Goal: Information Seeking & Learning: Learn about a topic

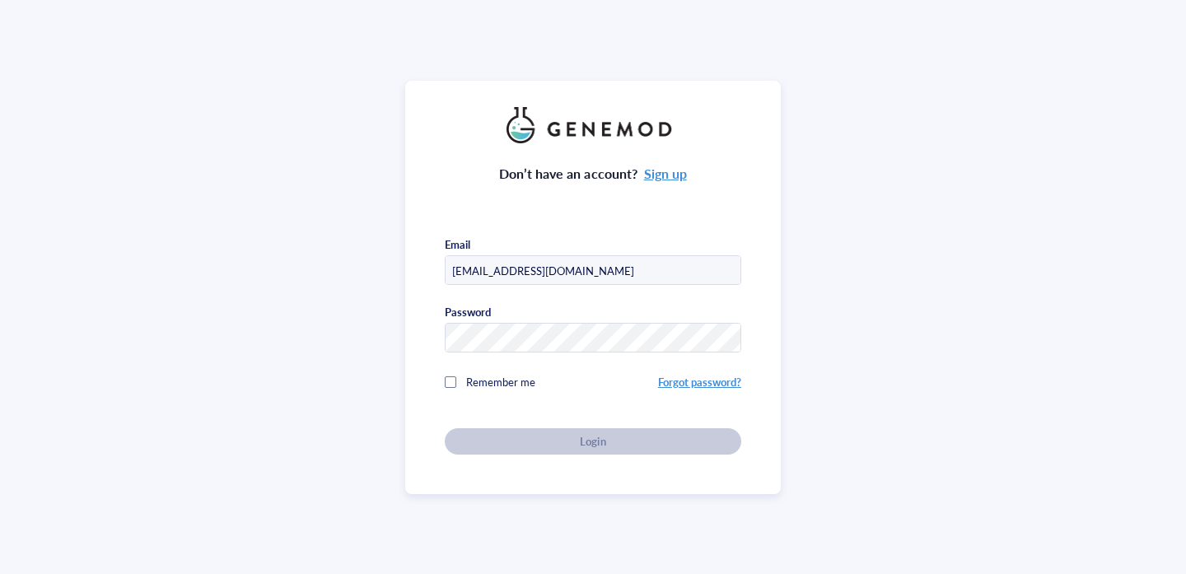
type input "[EMAIL_ADDRESS][DOMAIN_NAME]"
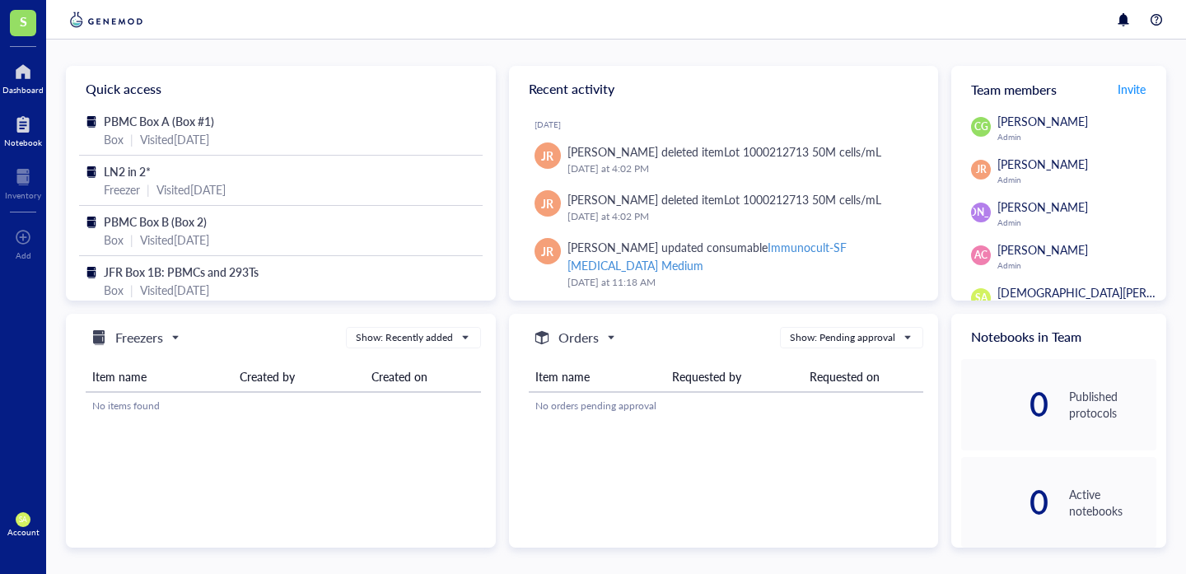
click at [25, 140] on div "Notebook" at bounding box center [23, 142] width 38 height 10
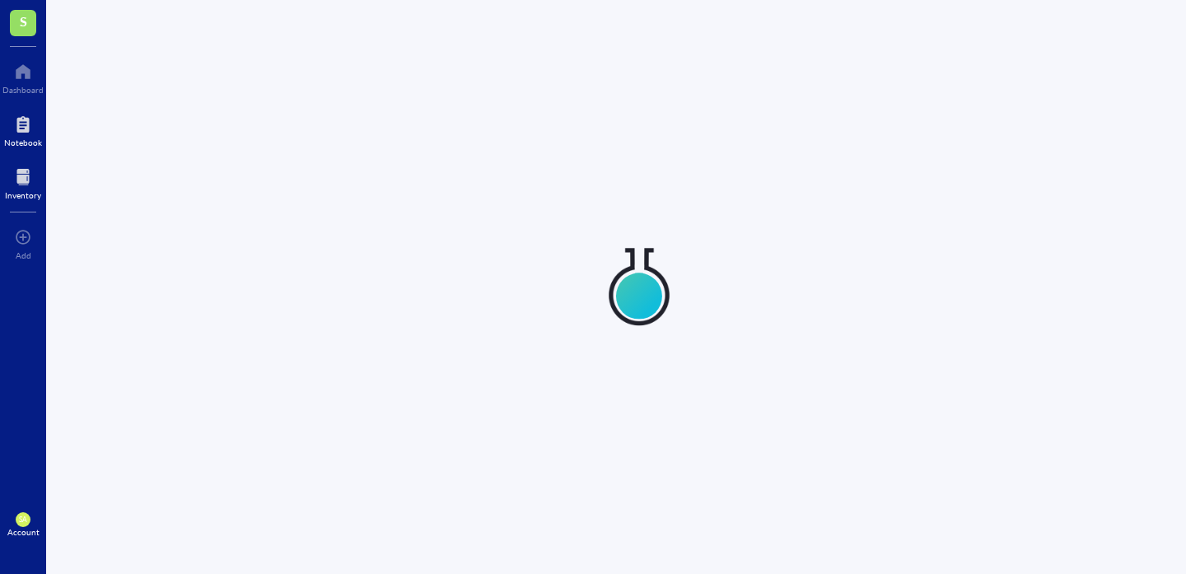
click at [22, 188] on div at bounding box center [23, 177] width 36 height 26
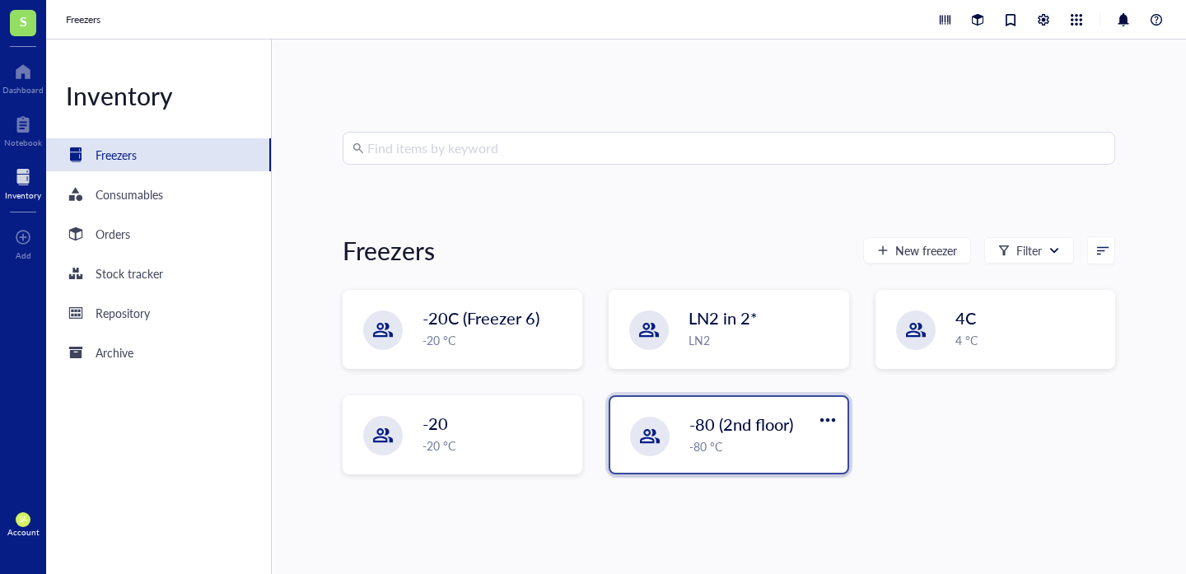
click at [687, 454] on div "-80 (2nd floor) -80 °C" at bounding box center [728, 435] width 236 height 76
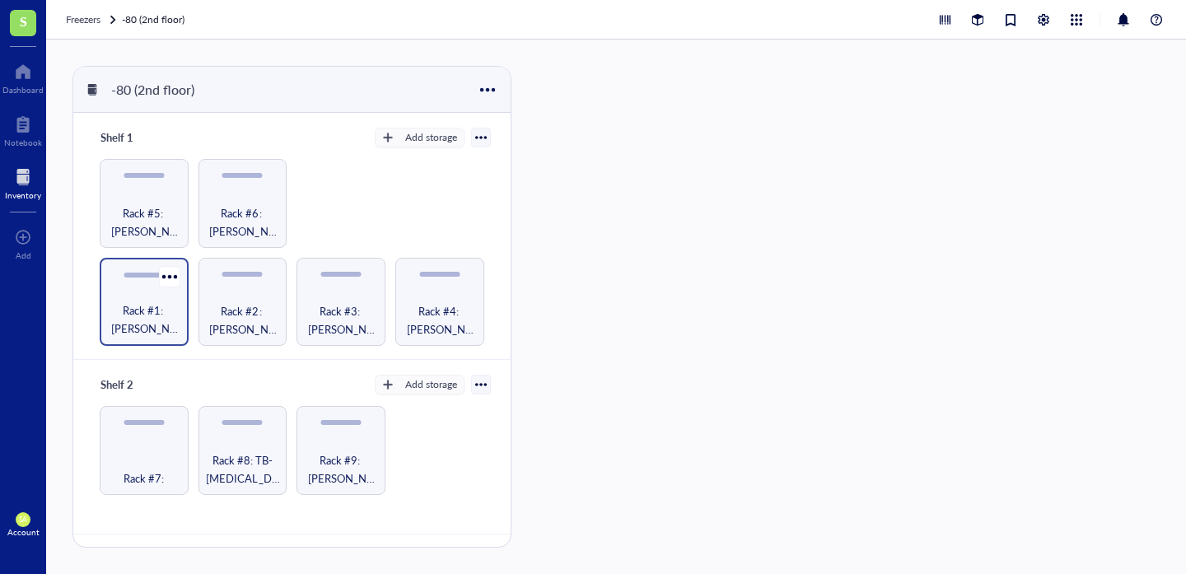
click at [166, 334] on div "Rack #1: [PERSON_NAME] Samples" at bounding box center [144, 302] width 89 height 89
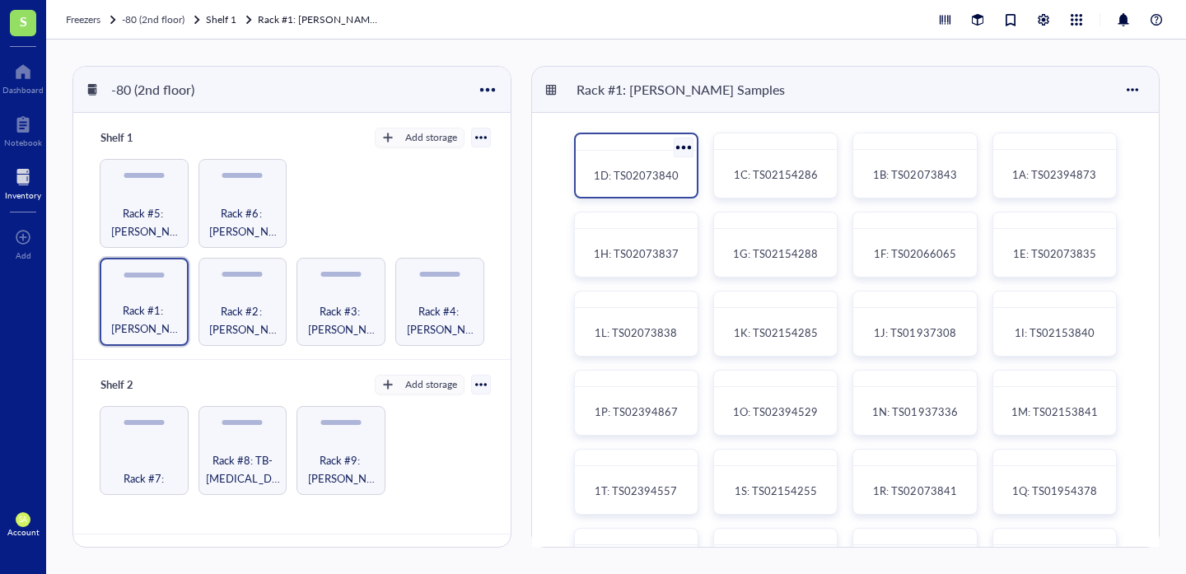
click at [669, 185] on div "1D: TS02073840" at bounding box center [636, 175] width 108 height 36
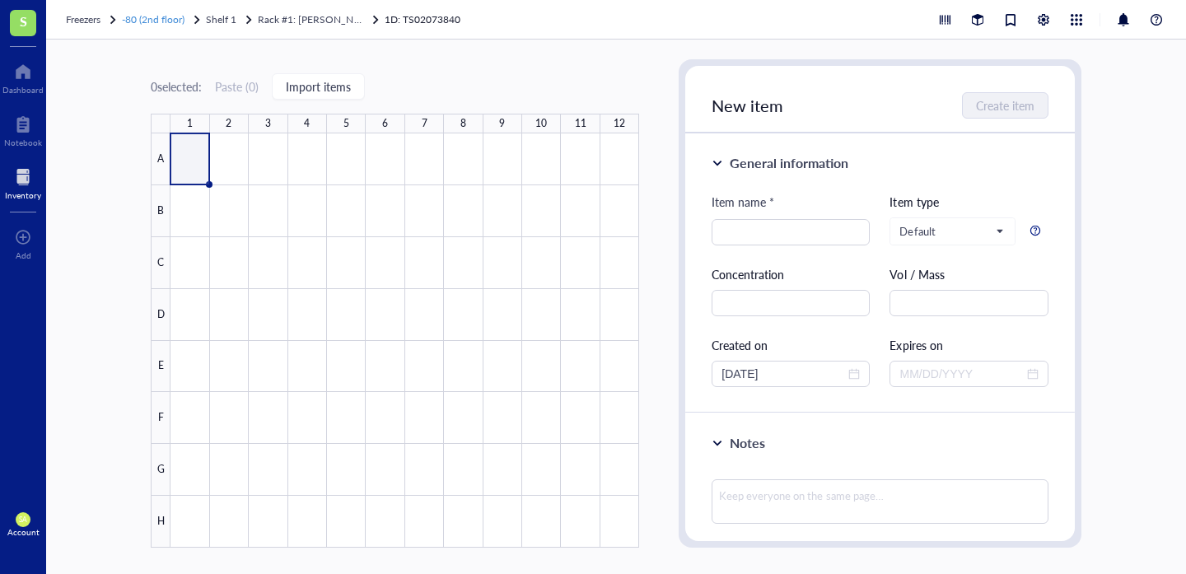
click at [143, 21] on span "-80 (2nd floor)" at bounding box center [153, 19] width 63 height 14
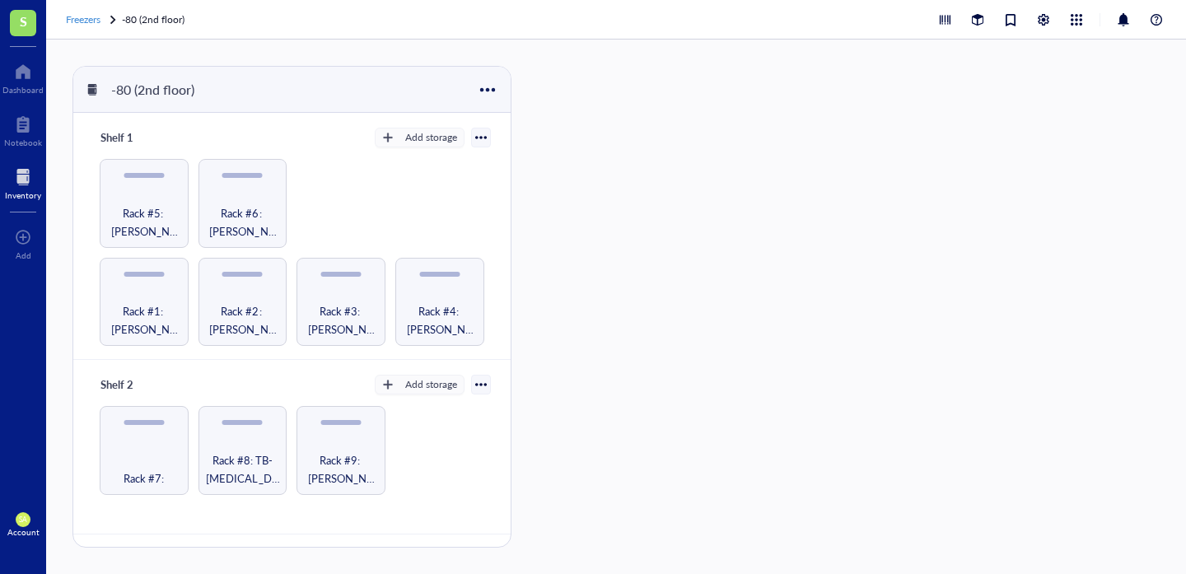
click at [89, 26] on div "Freezers" at bounding box center [83, 20] width 35 height 16
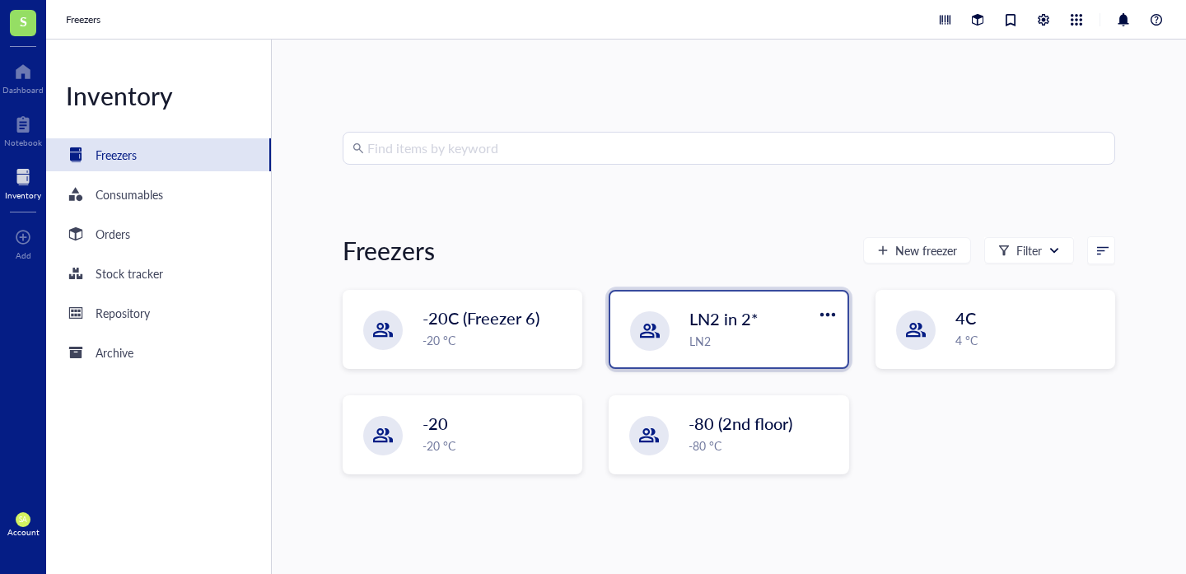
click at [775, 314] on div "LN2 in 2*" at bounding box center [752, 318] width 127 height 23
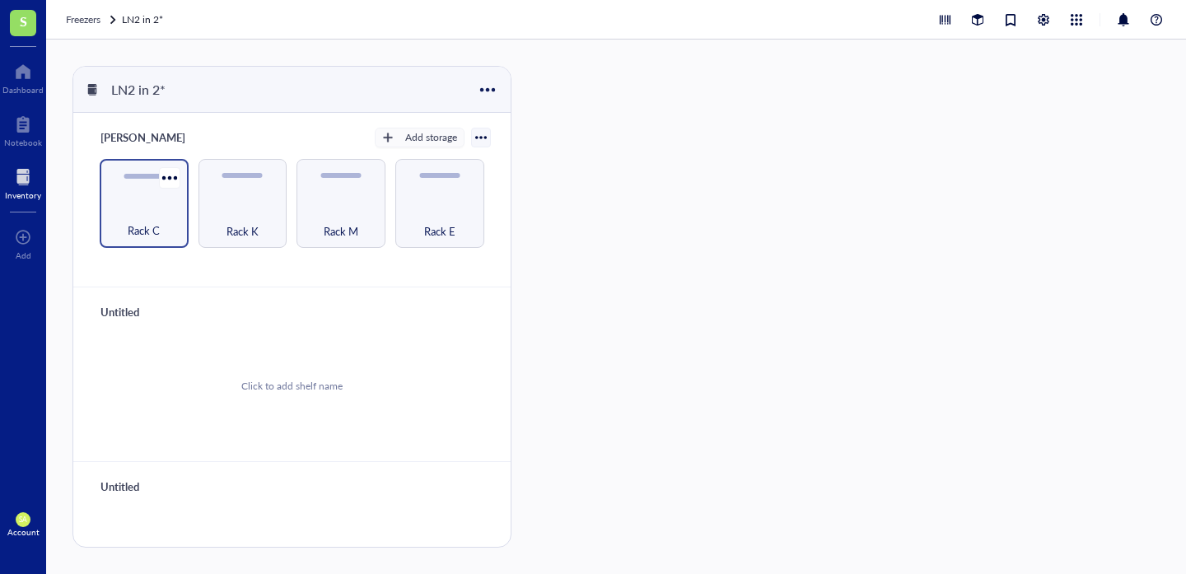
click at [156, 217] on div "Rack C" at bounding box center [144, 221] width 72 height 36
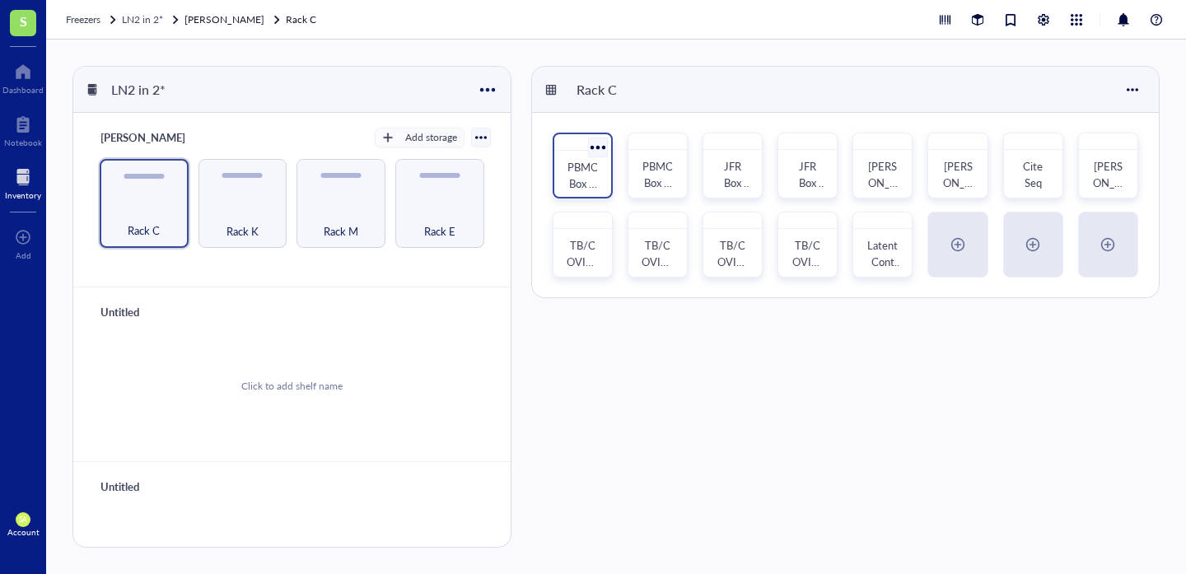
click at [603, 176] on div "PBMC Box A (Box #1)" at bounding box center [583, 175] width 44 height 36
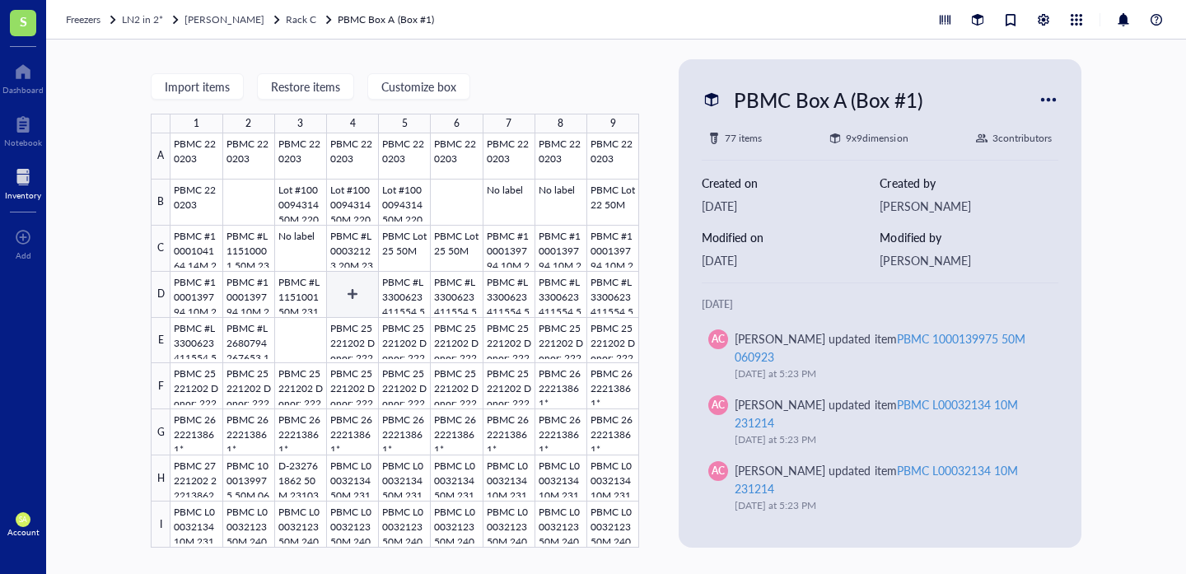
click at [371, 286] on div at bounding box center [404, 340] width 468 height 414
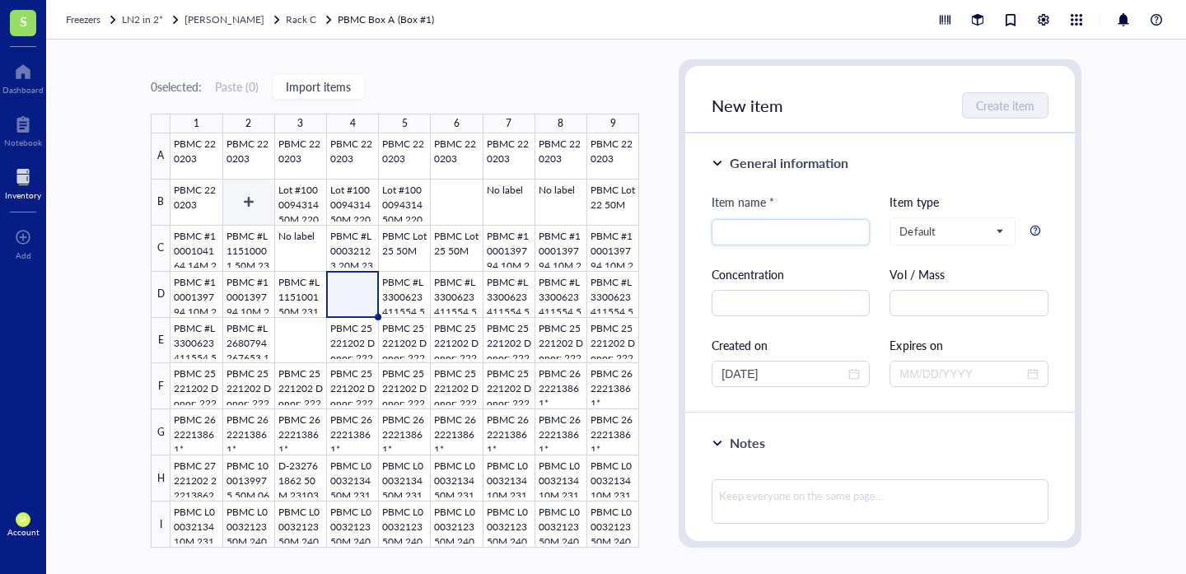
click at [244, 207] on div at bounding box center [404, 340] width 468 height 414
click at [146, 18] on span "LN2 in 2*" at bounding box center [142, 19] width 41 height 14
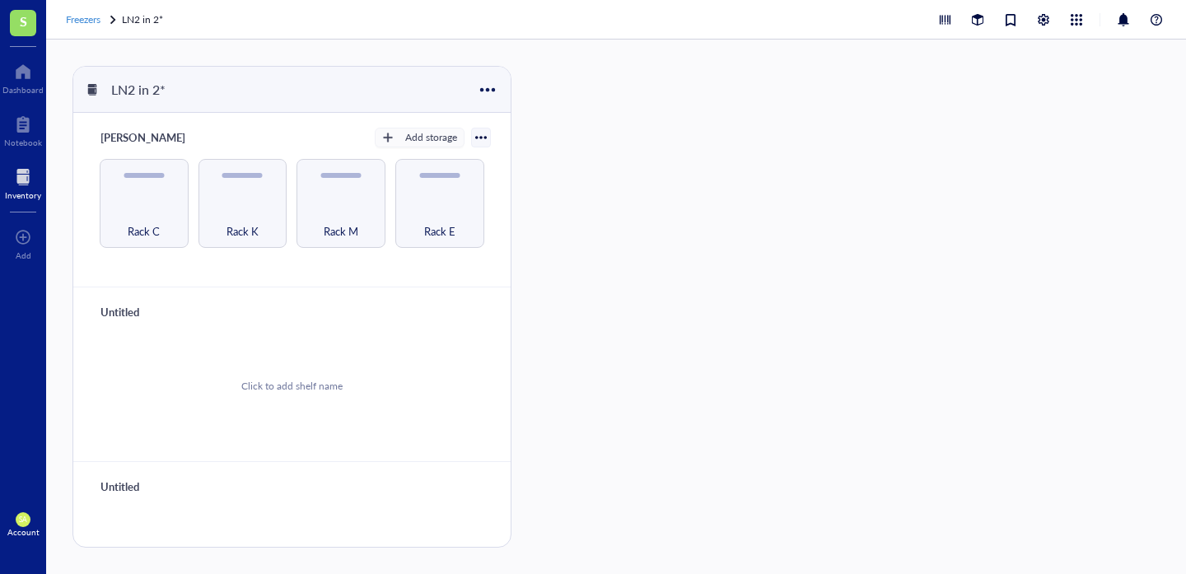
click at [97, 24] on span "Freezers" at bounding box center [83, 19] width 35 height 14
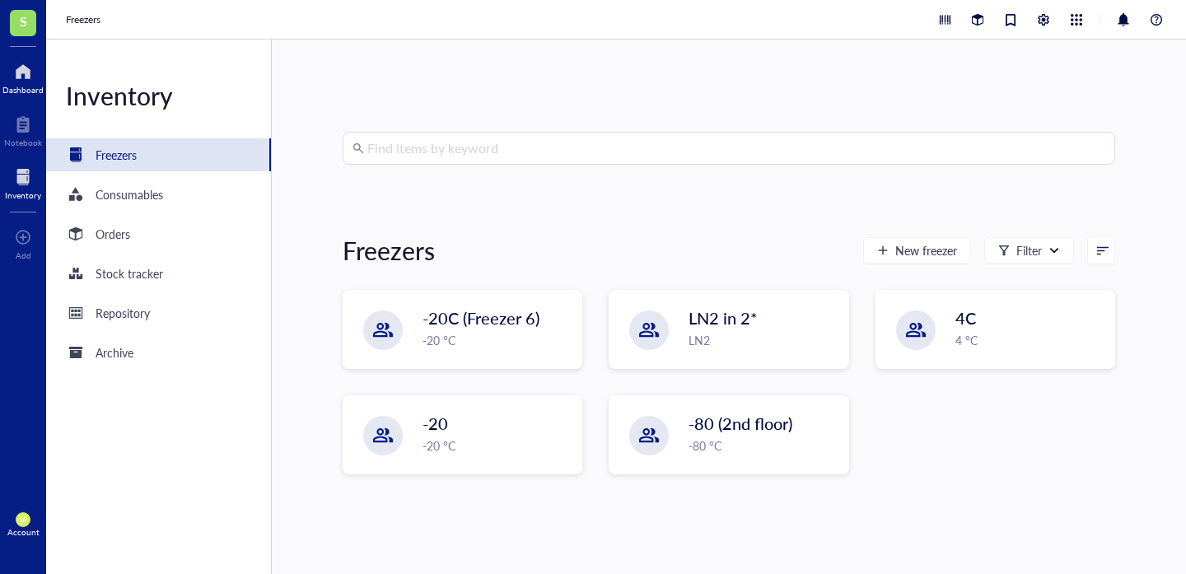
click at [27, 65] on div at bounding box center [22, 71] width 41 height 26
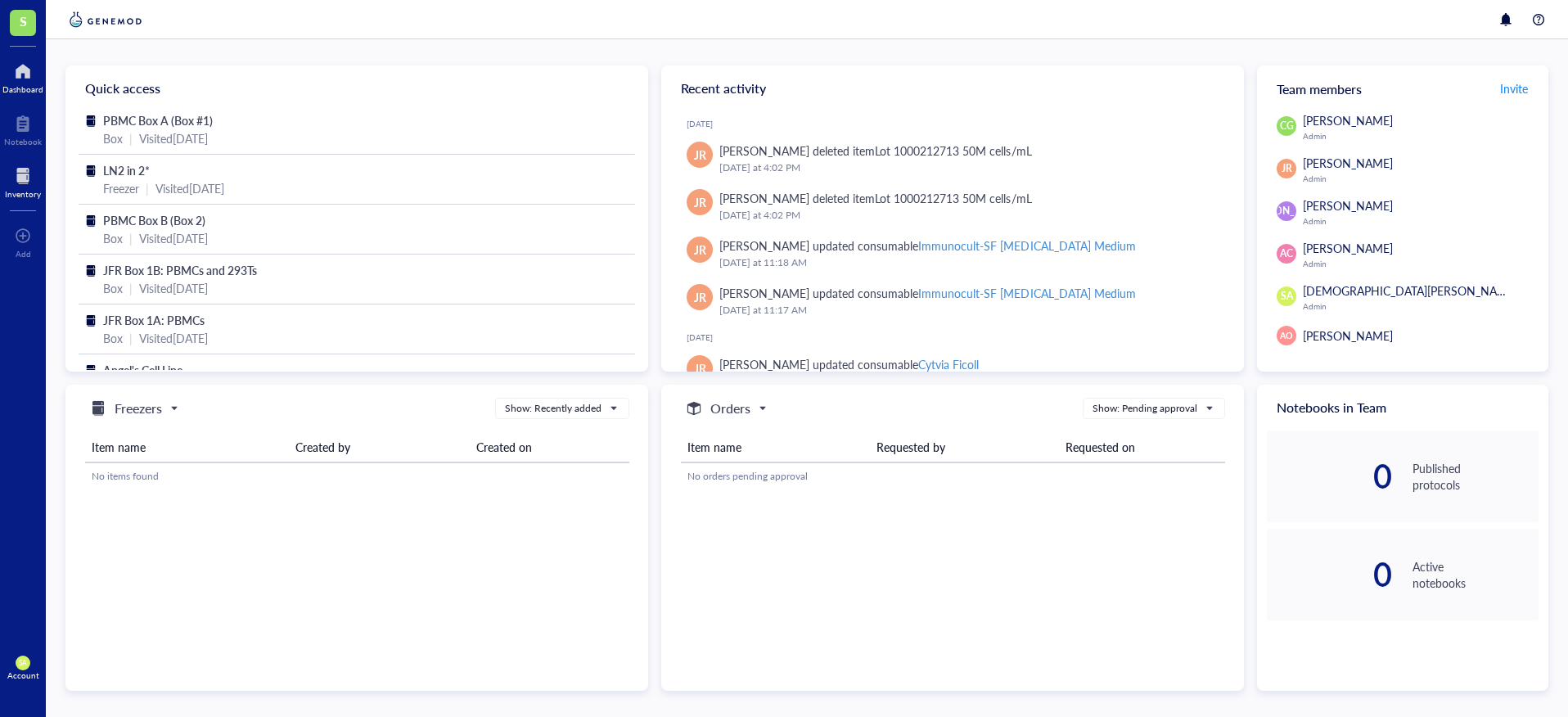
click at [39, 195] on div "Inventory" at bounding box center [23, 194] width 36 height 10
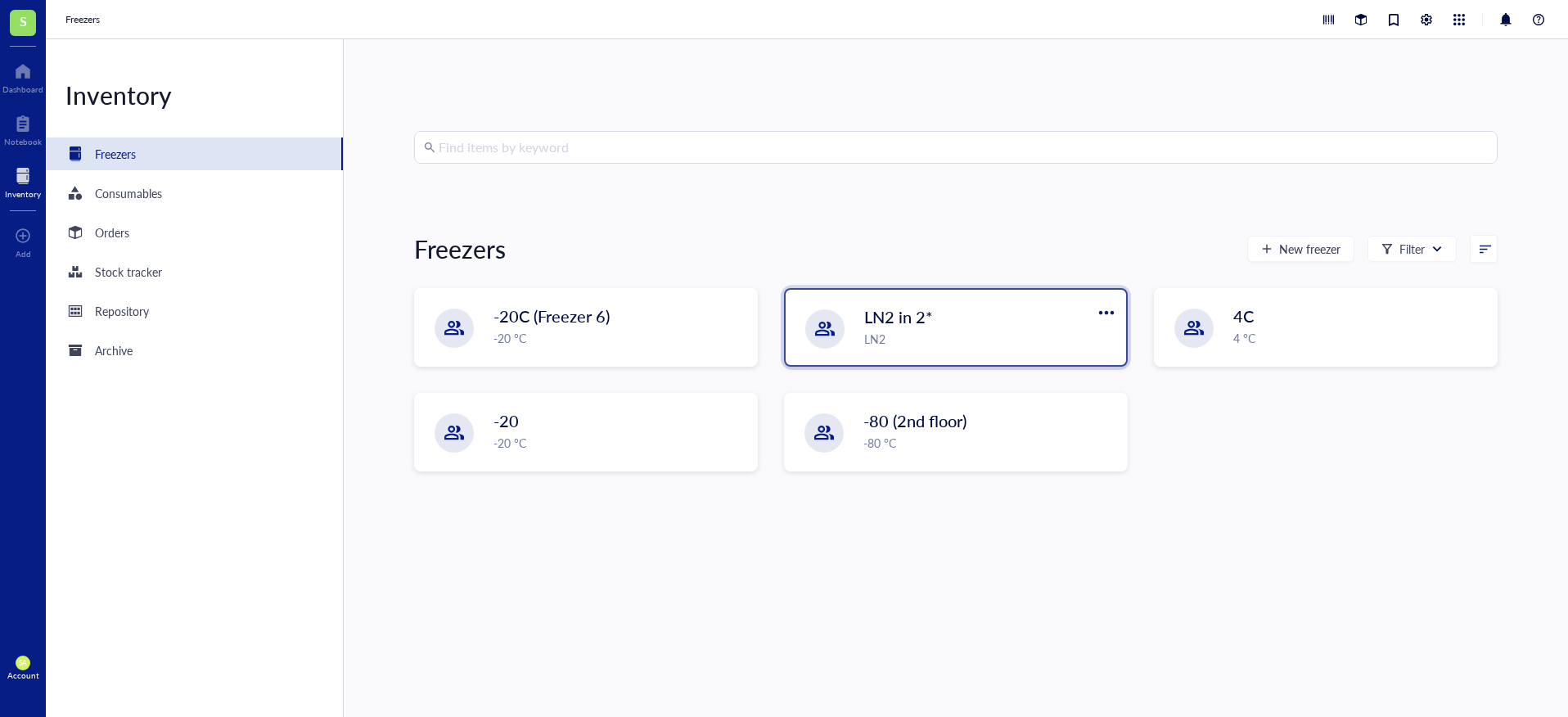
click at [896, 354] on div "LN2 in 2* LN2" at bounding box center [956, 327] width 340 height 76
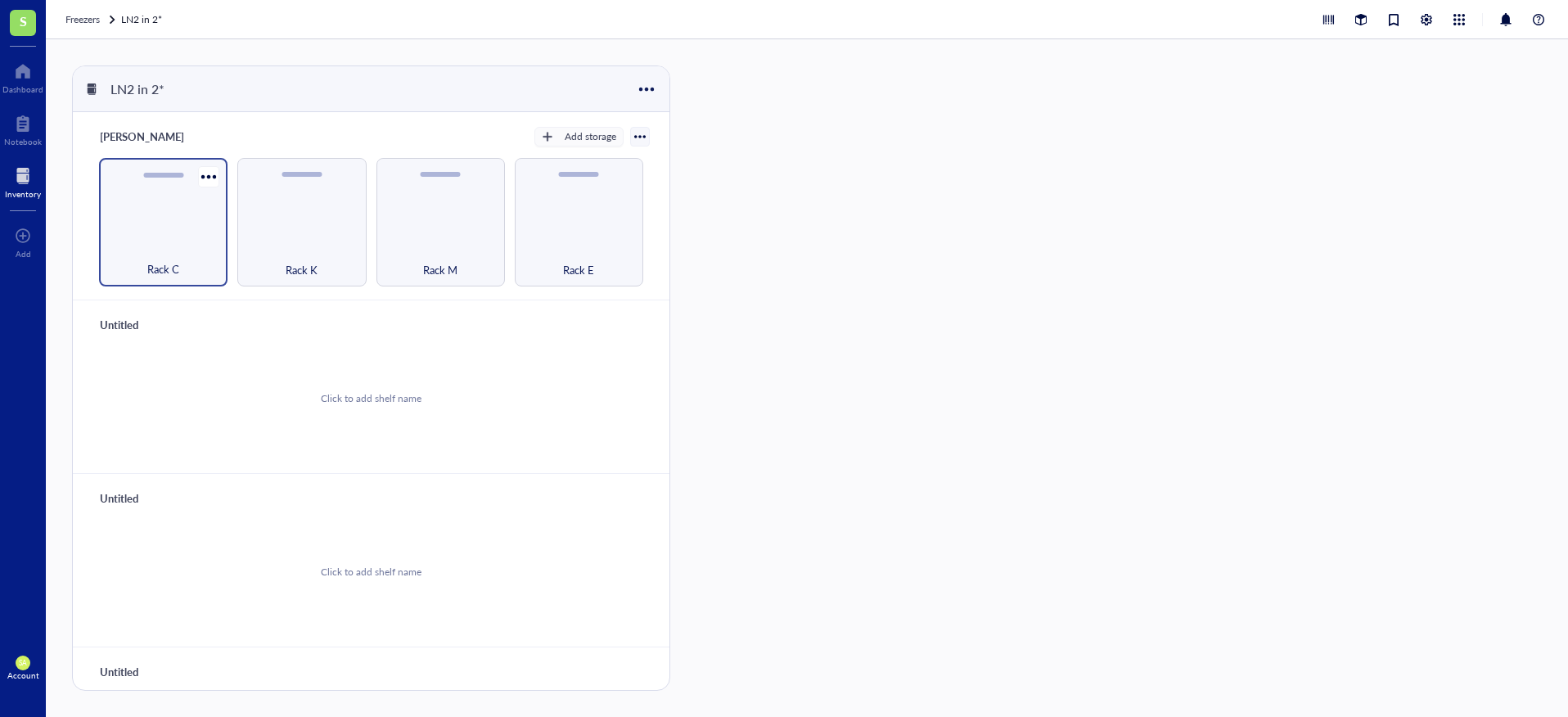
click at [183, 246] on div "Rack C" at bounding box center [163, 261] width 112 height 36
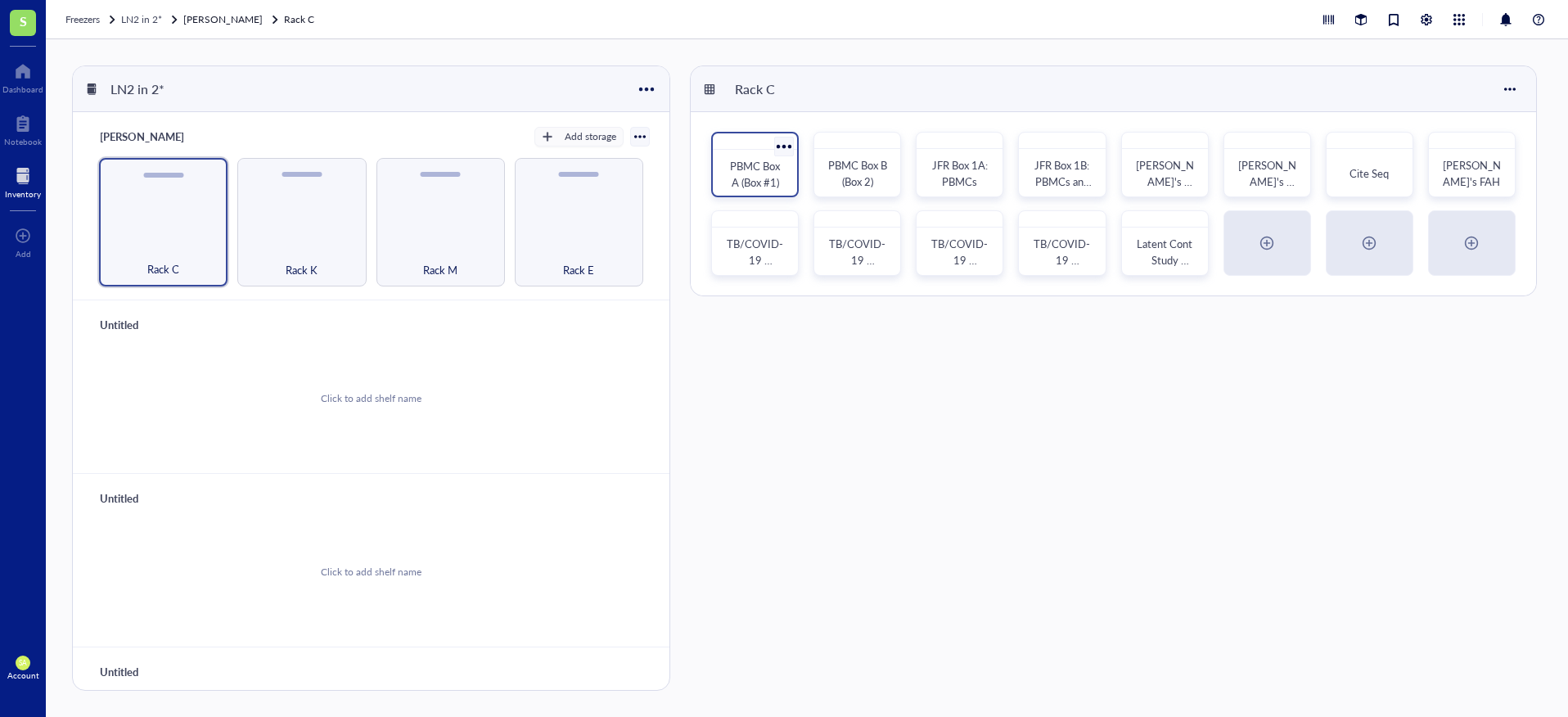
click at [766, 168] on span "PBMC Box A (Box #1)" at bounding box center [756, 174] width 53 height 32
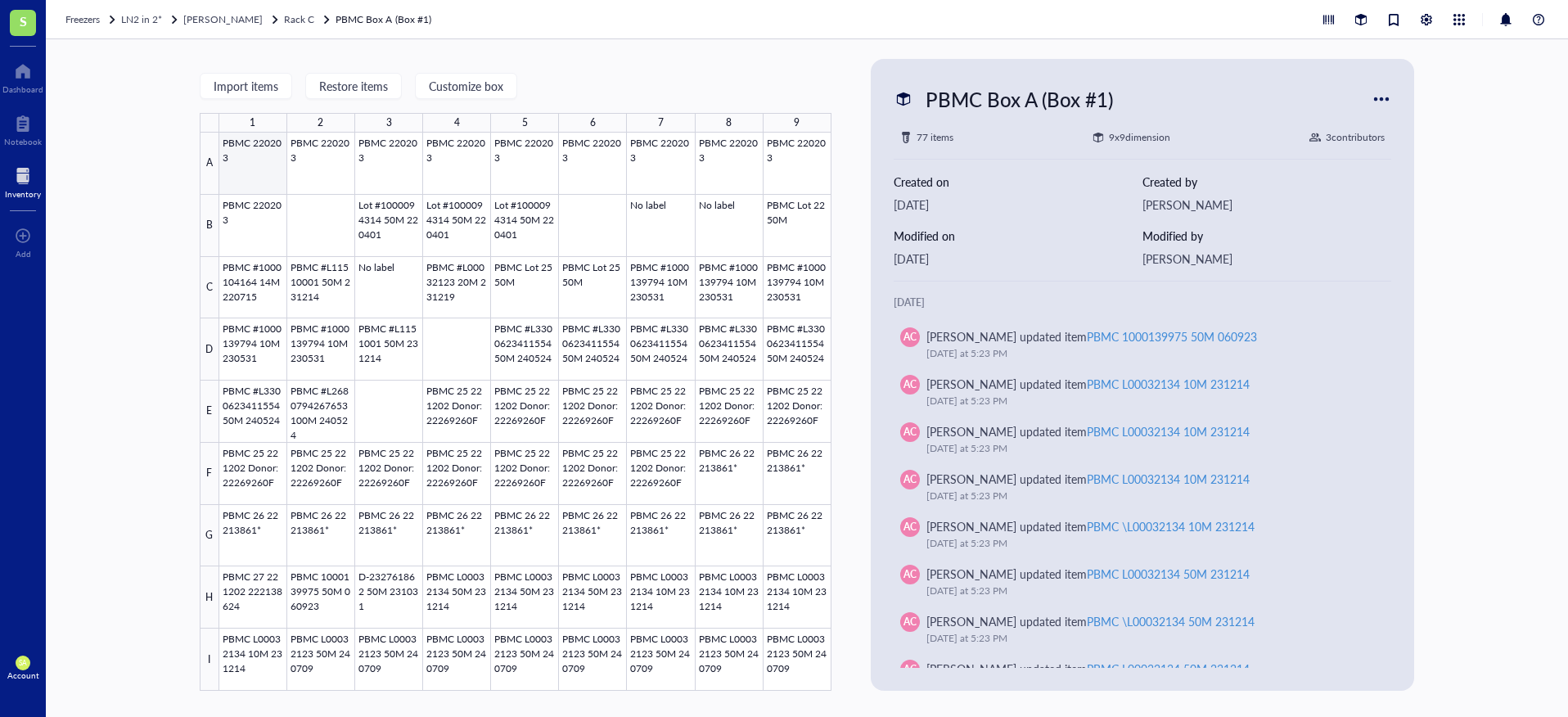
click at [250, 164] on div at bounding box center [526, 411] width 612 height 558
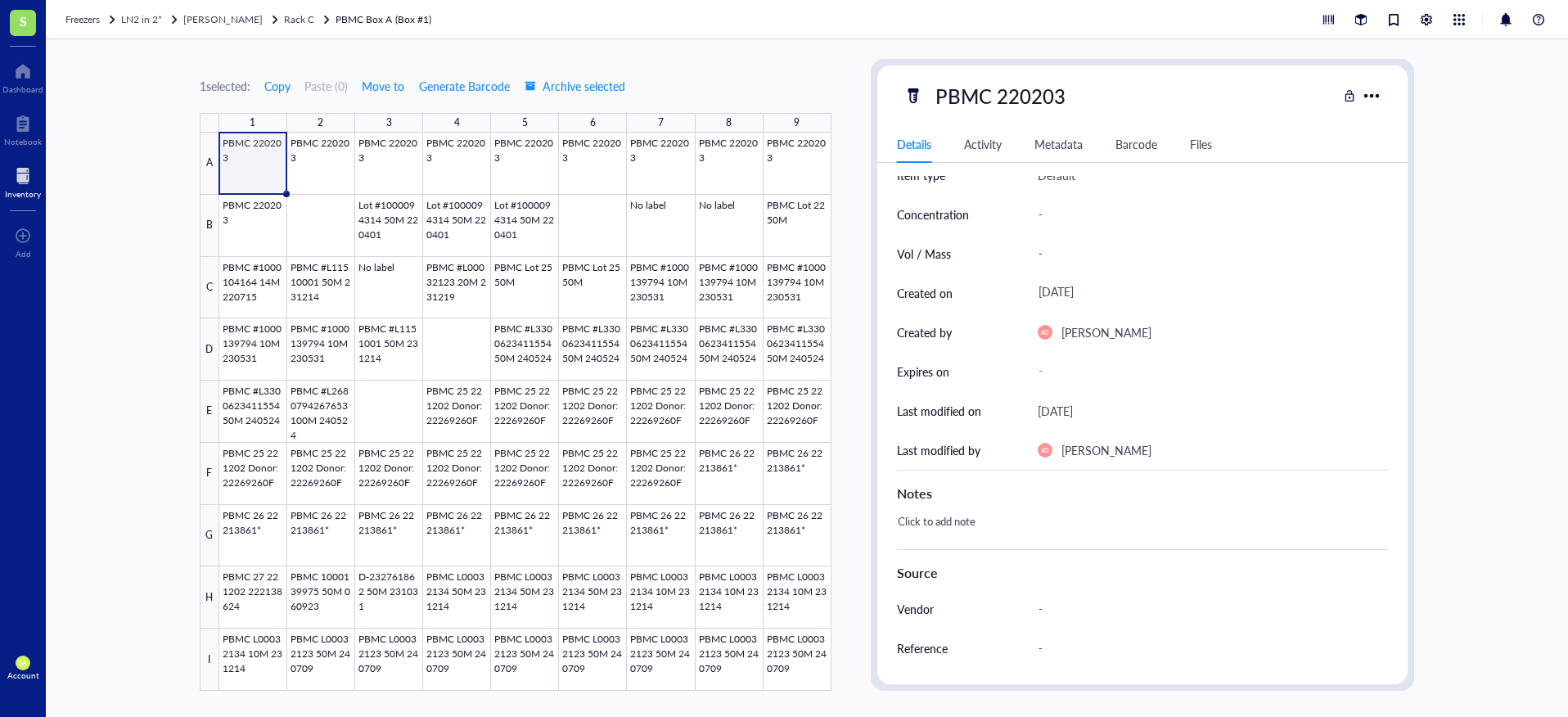
scroll to position [63, 0]
click at [361, 17] on link "PBMC Box A (Box #1)" at bounding box center [385, 20] width 98 height 16
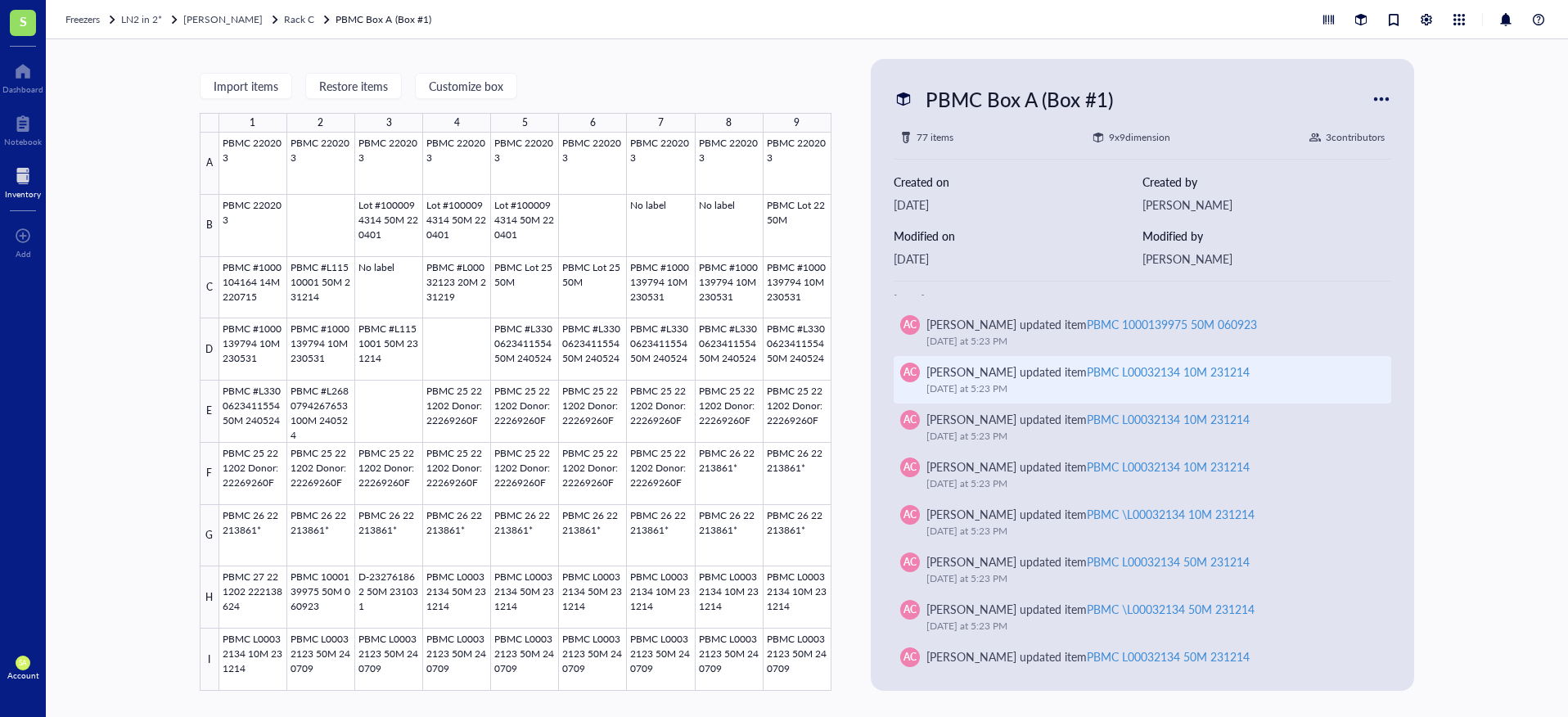
scroll to position [7, 0]
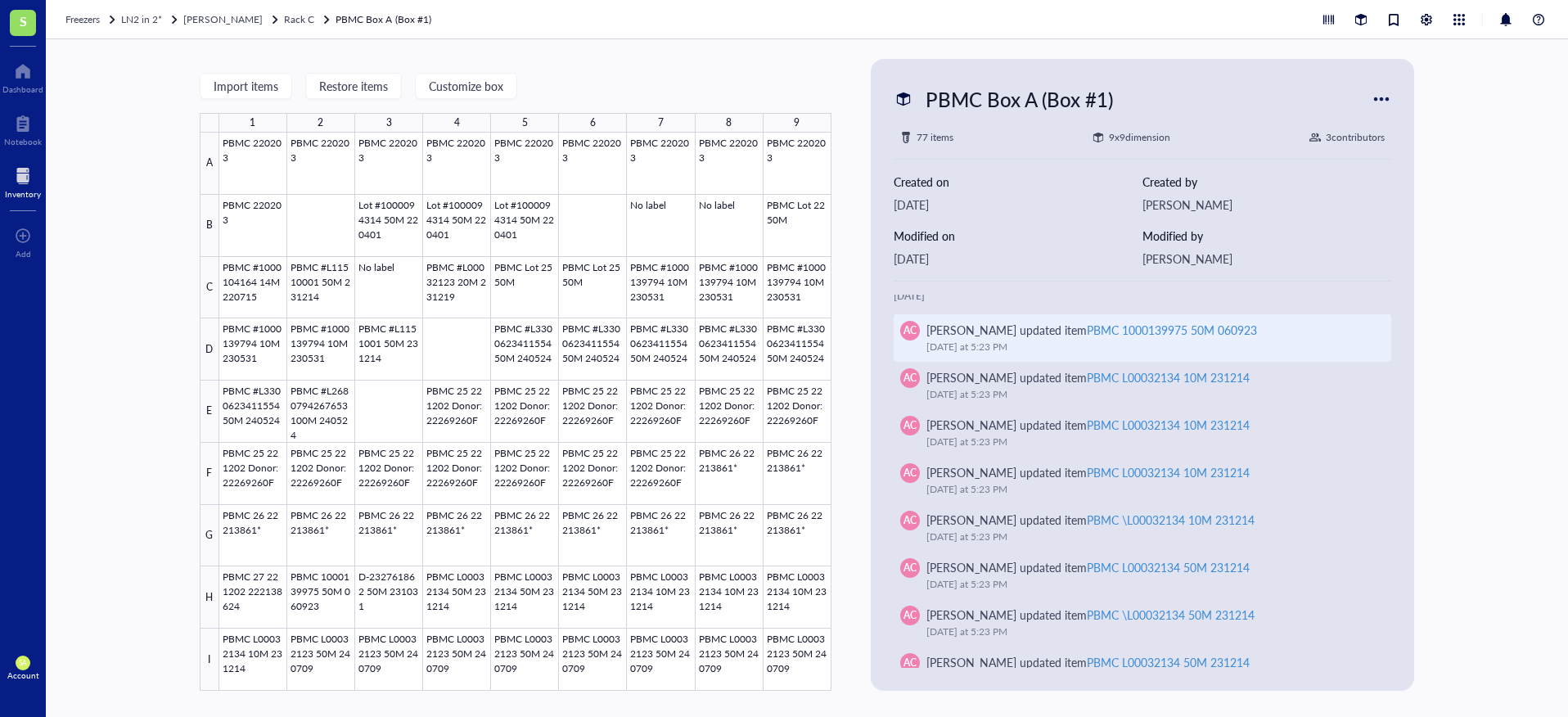
click at [1000, 352] on div "[DATE] 5:23 PM" at bounding box center [1149, 347] width 446 height 16
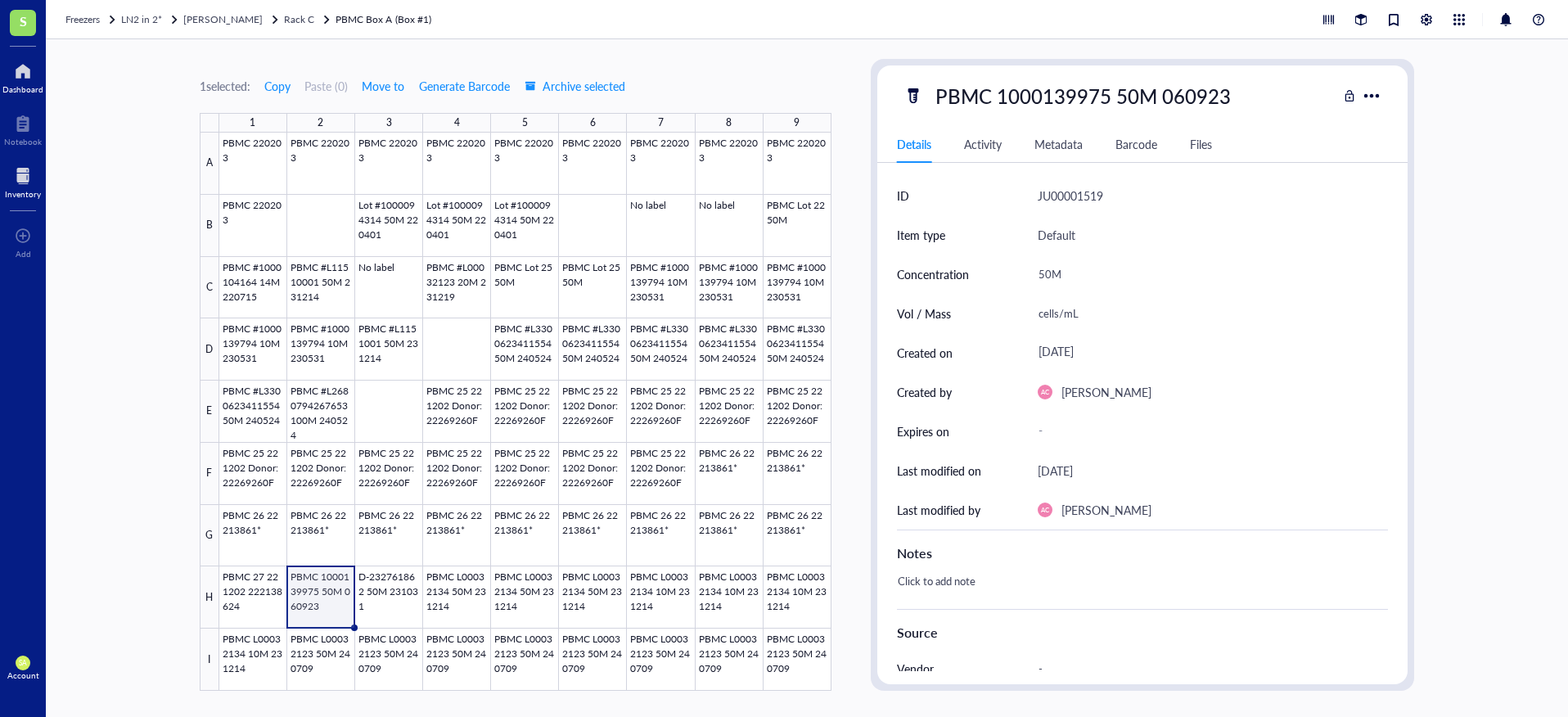
click at [12, 76] on div at bounding box center [22, 71] width 41 height 26
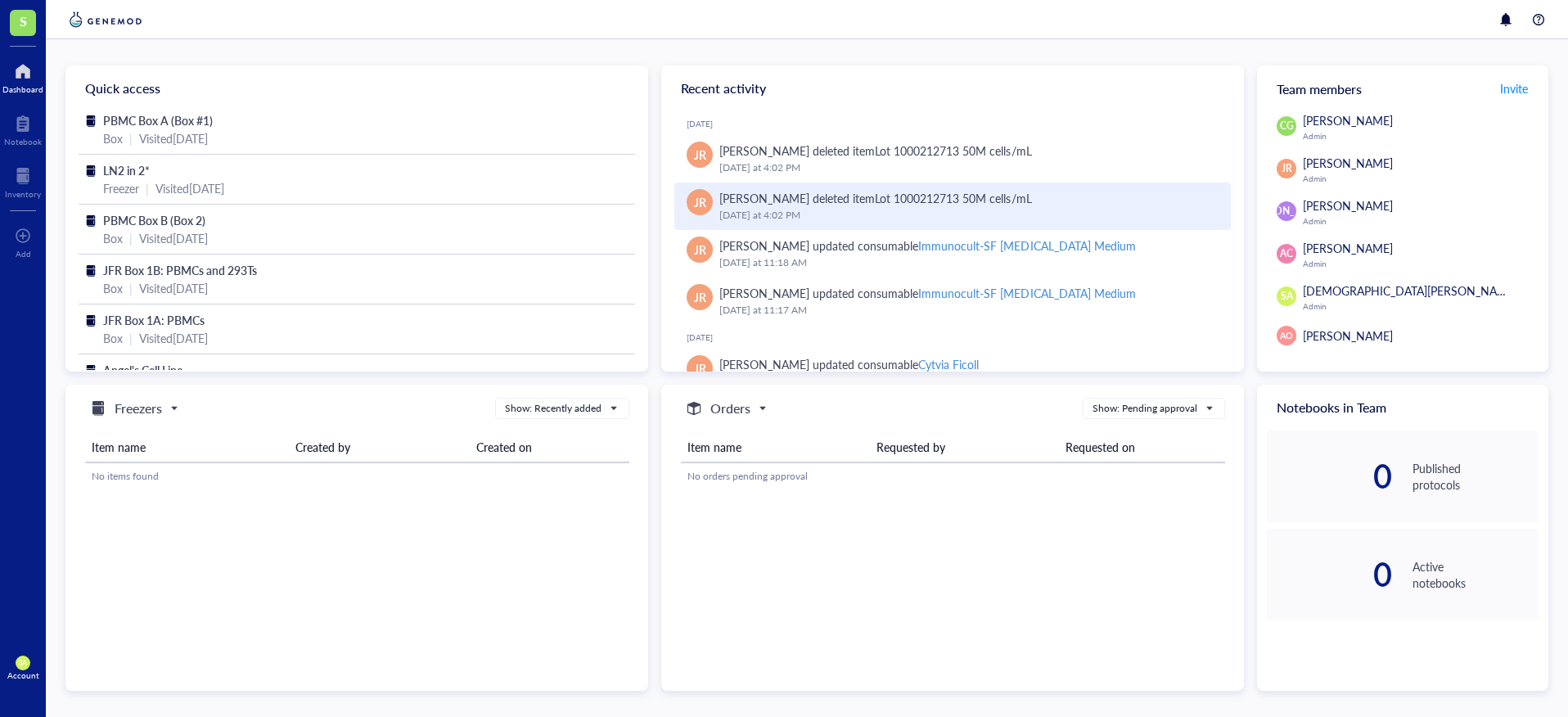
click at [864, 207] on div "[DATE] 4:02 PM" at bounding box center [968, 215] width 498 height 16
click at [892, 201] on div "[PERSON_NAME] deleted item Lot 1000212713 50M cells/mL" at bounding box center [876, 198] width 313 height 18
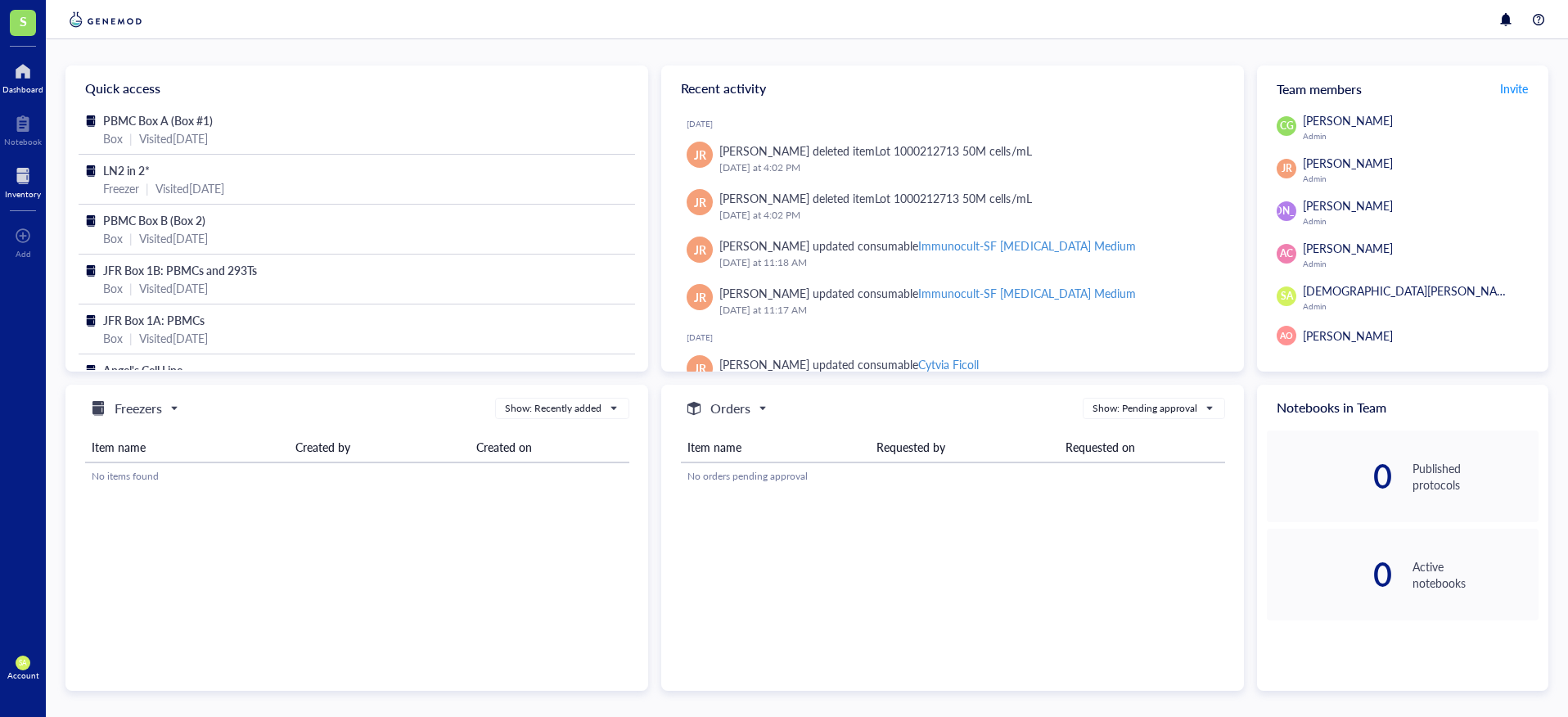
click at [26, 174] on div at bounding box center [23, 176] width 36 height 26
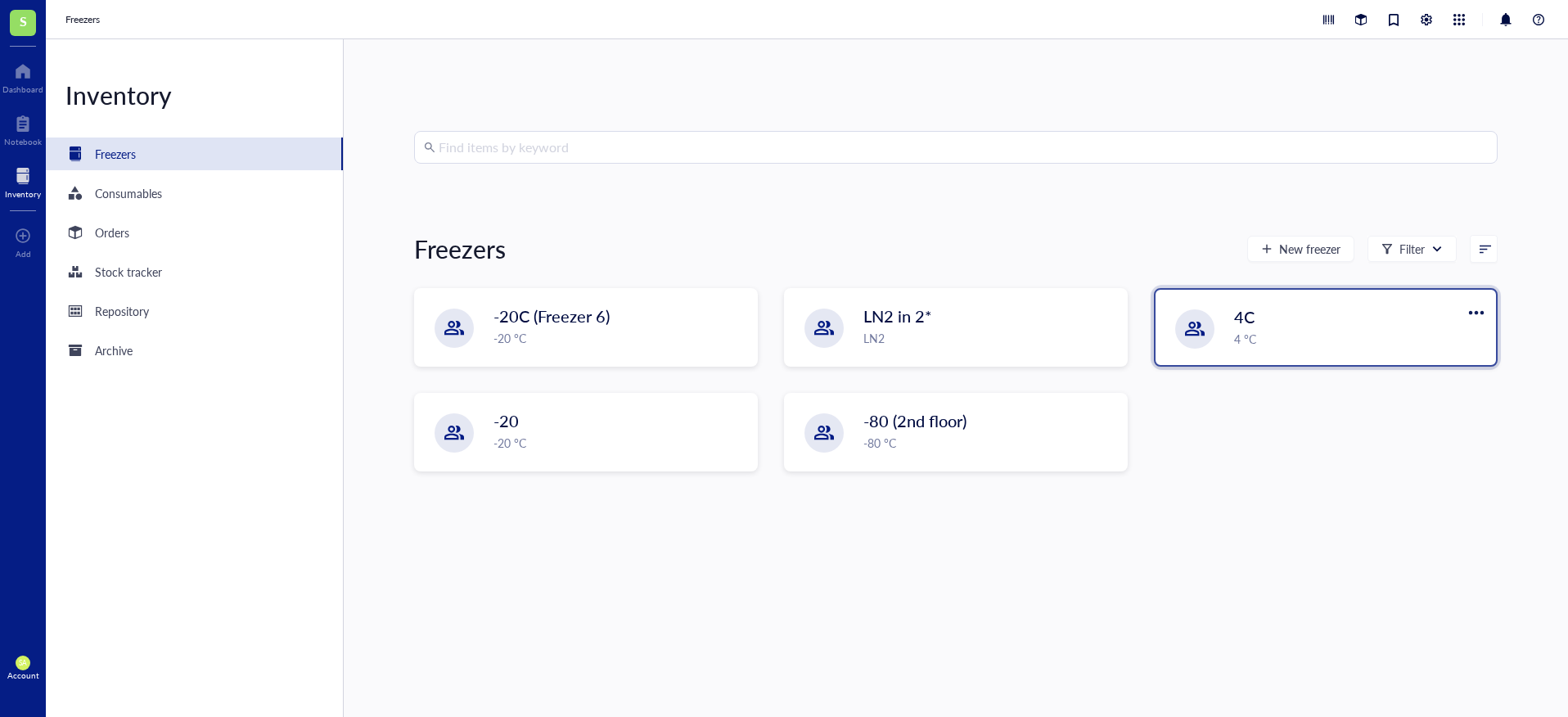
click at [1178, 355] on div "4C 4 °C" at bounding box center [1326, 327] width 340 height 76
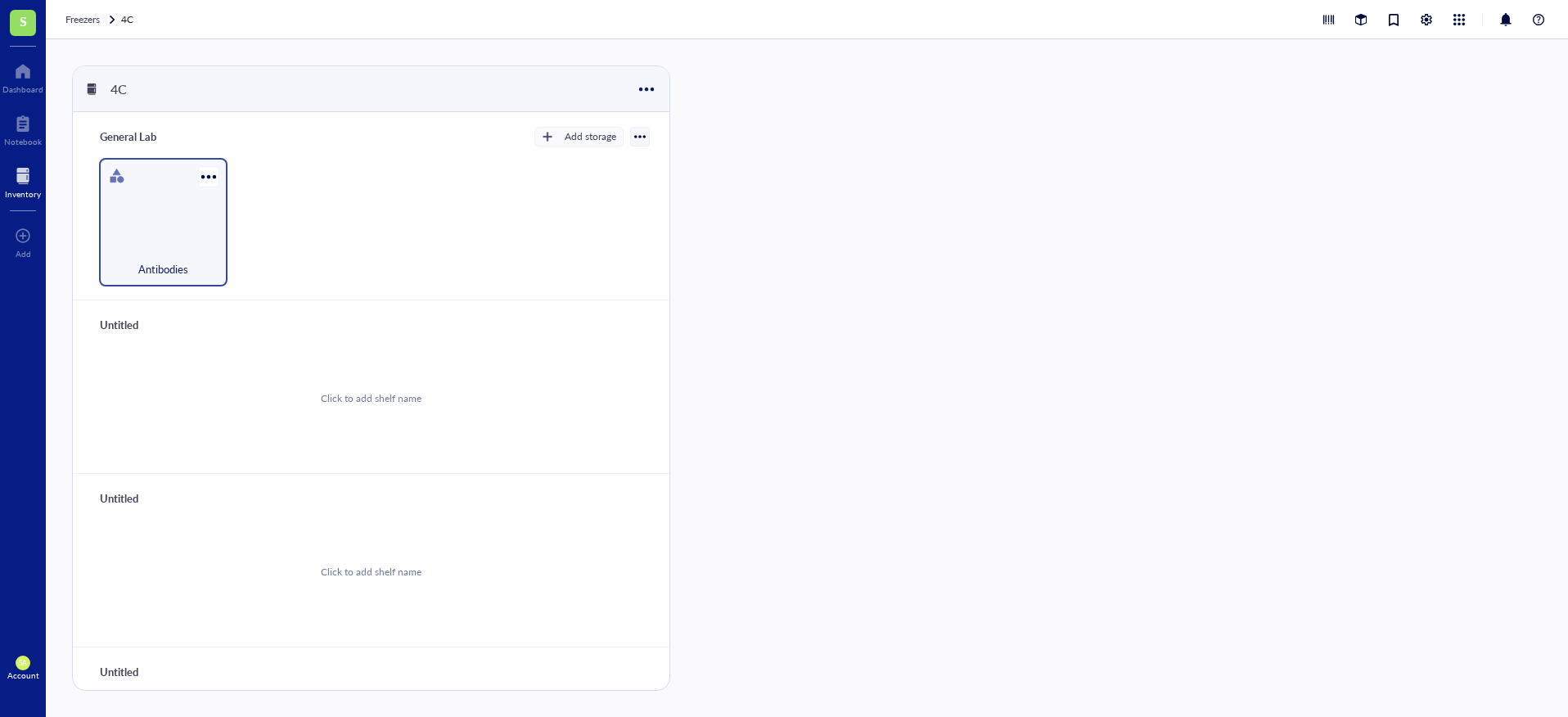
click at [193, 250] on div "Antibodies" at bounding box center [163, 261] width 112 height 36
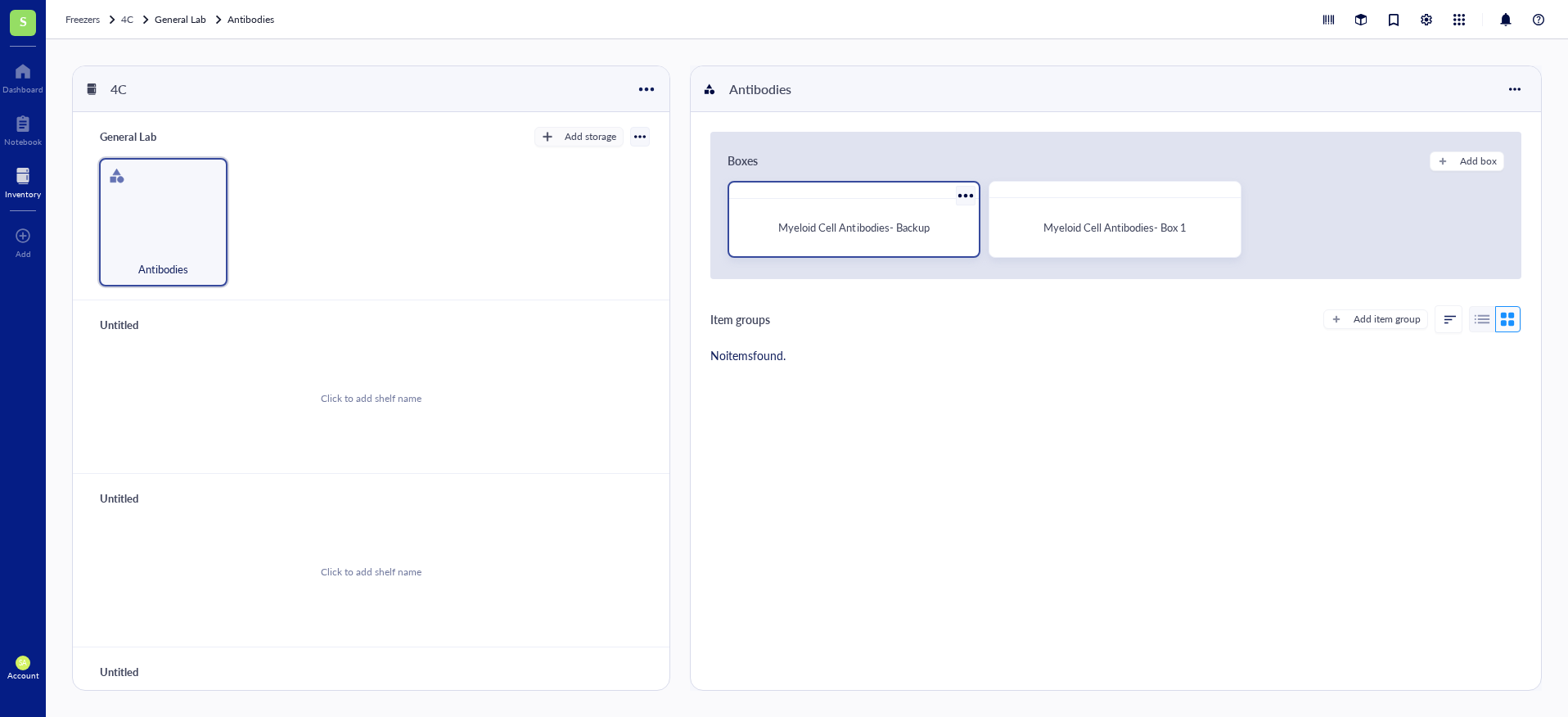
click at [859, 250] on div "Myeloid Cell Antibodies- Backup" at bounding box center [854, 219] width 253 height 77
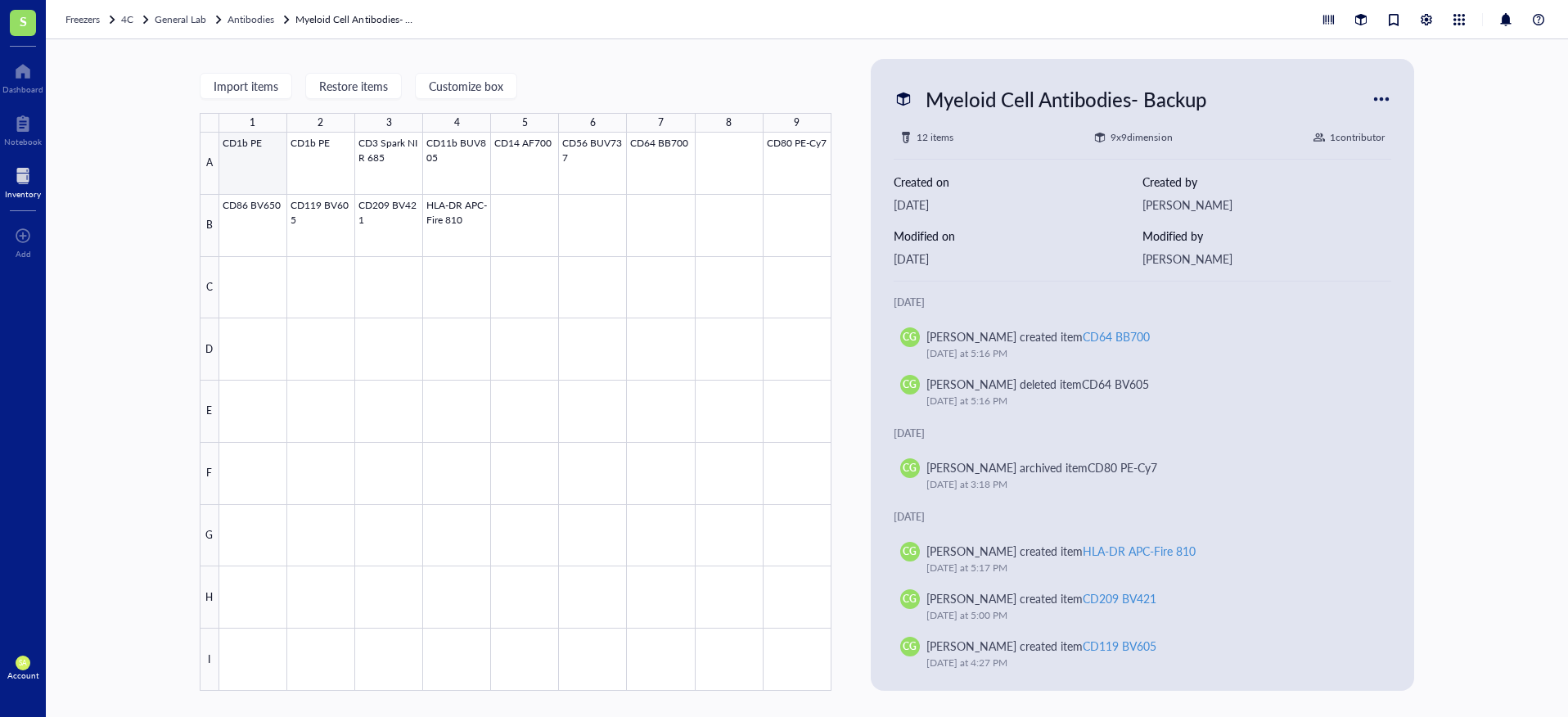
click at [258, 162] on div at bounding box center [526, 411] width 612 height 558
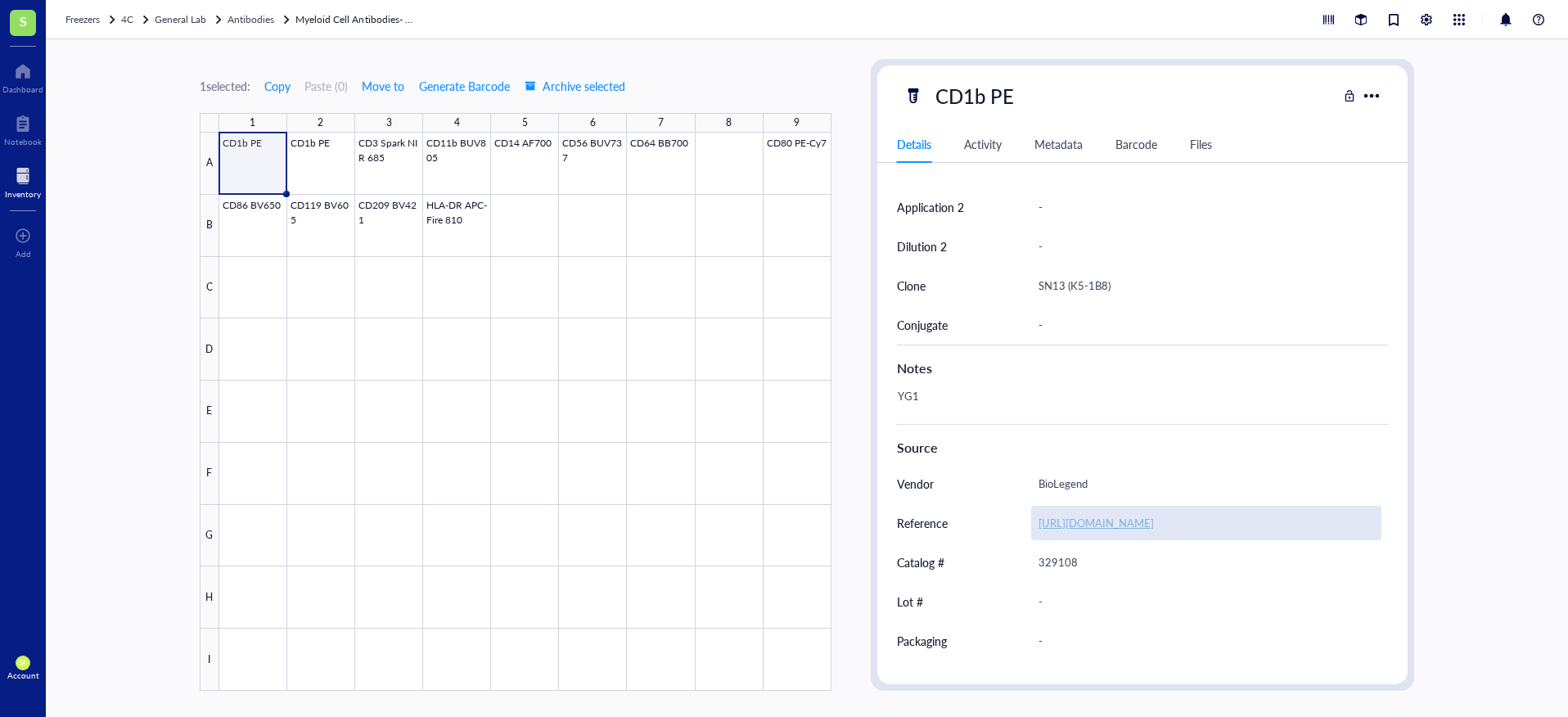
scroll to position [628, 0]
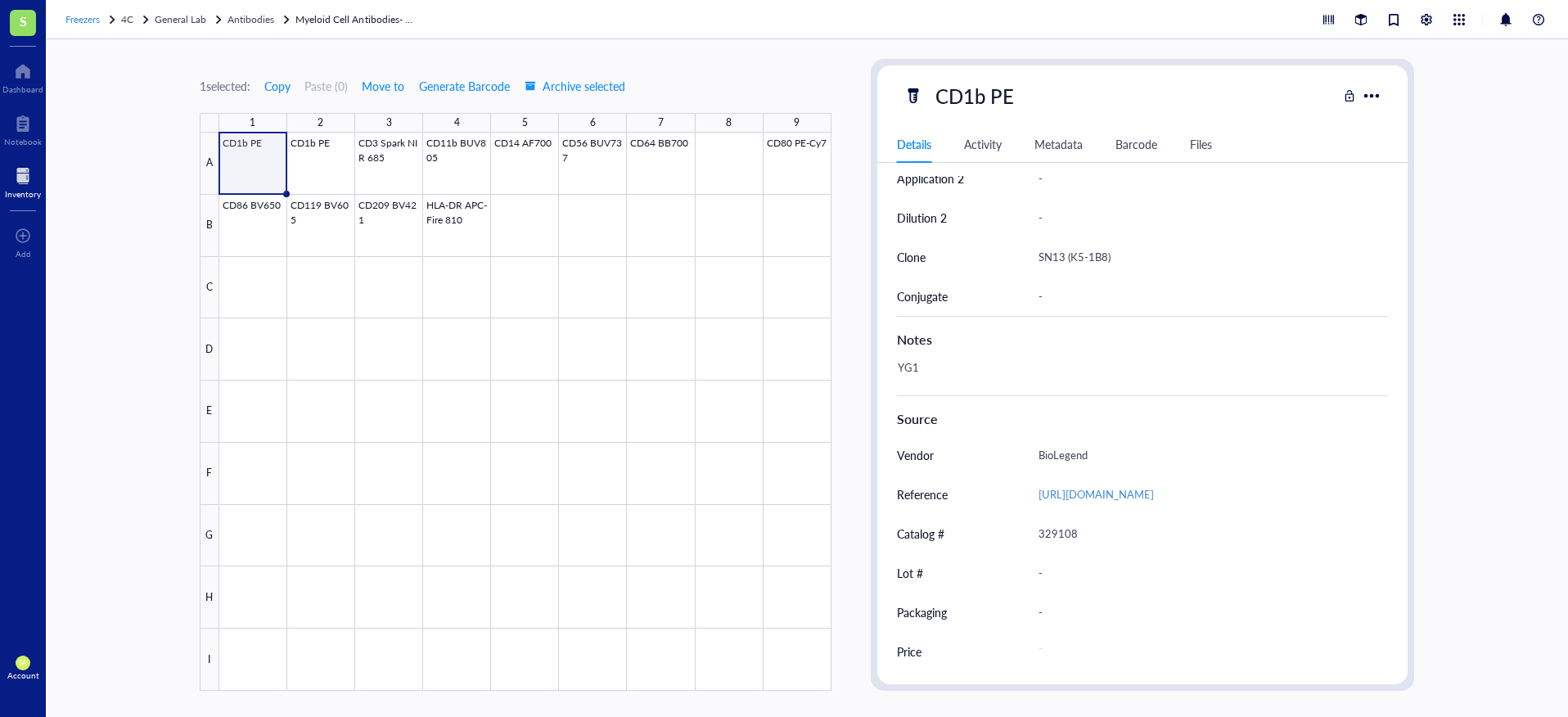
click at [81, 19] on span "Freezers" at bounding box center [83, 19] width 35 height 14
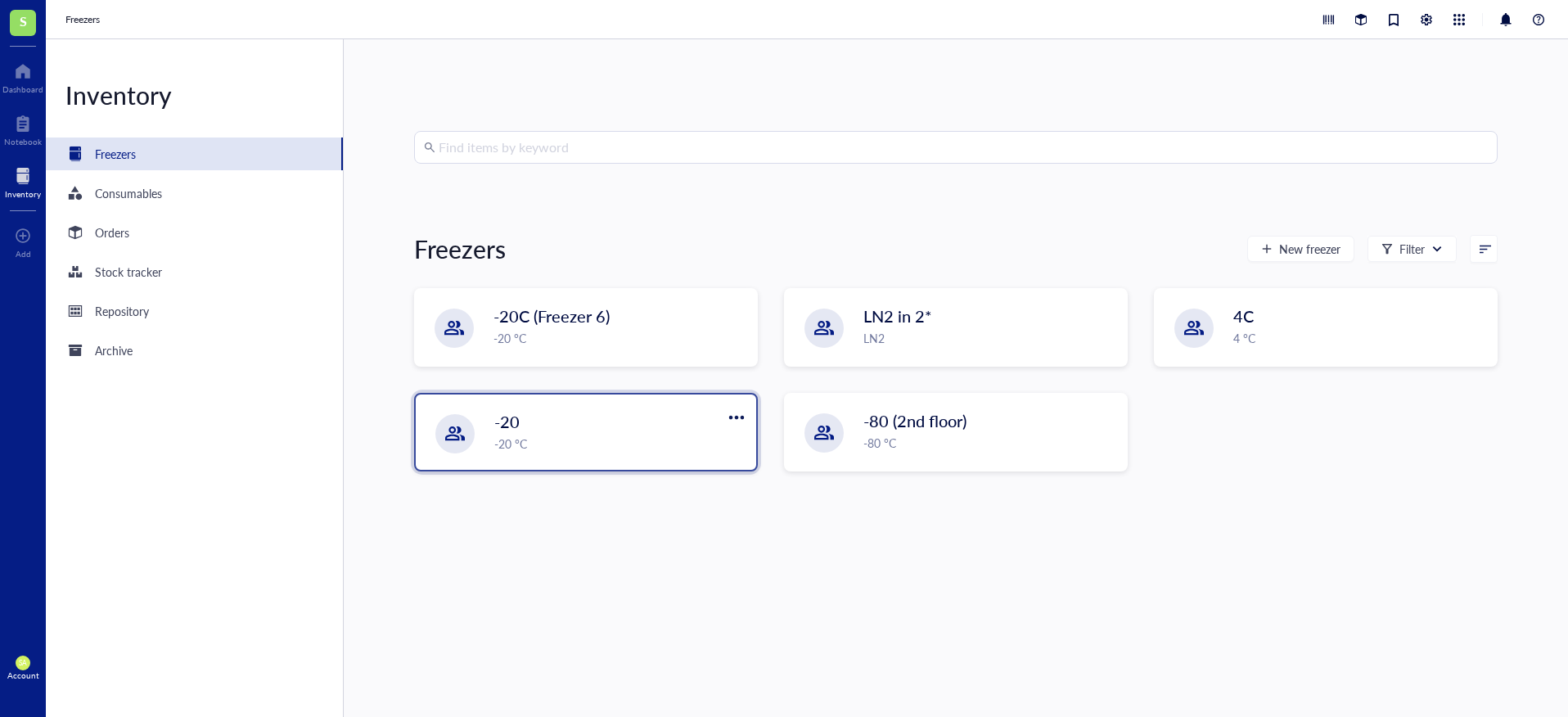
click at [628, 431] on div "-20" at bounding box center [603, 421] width 217 height 23
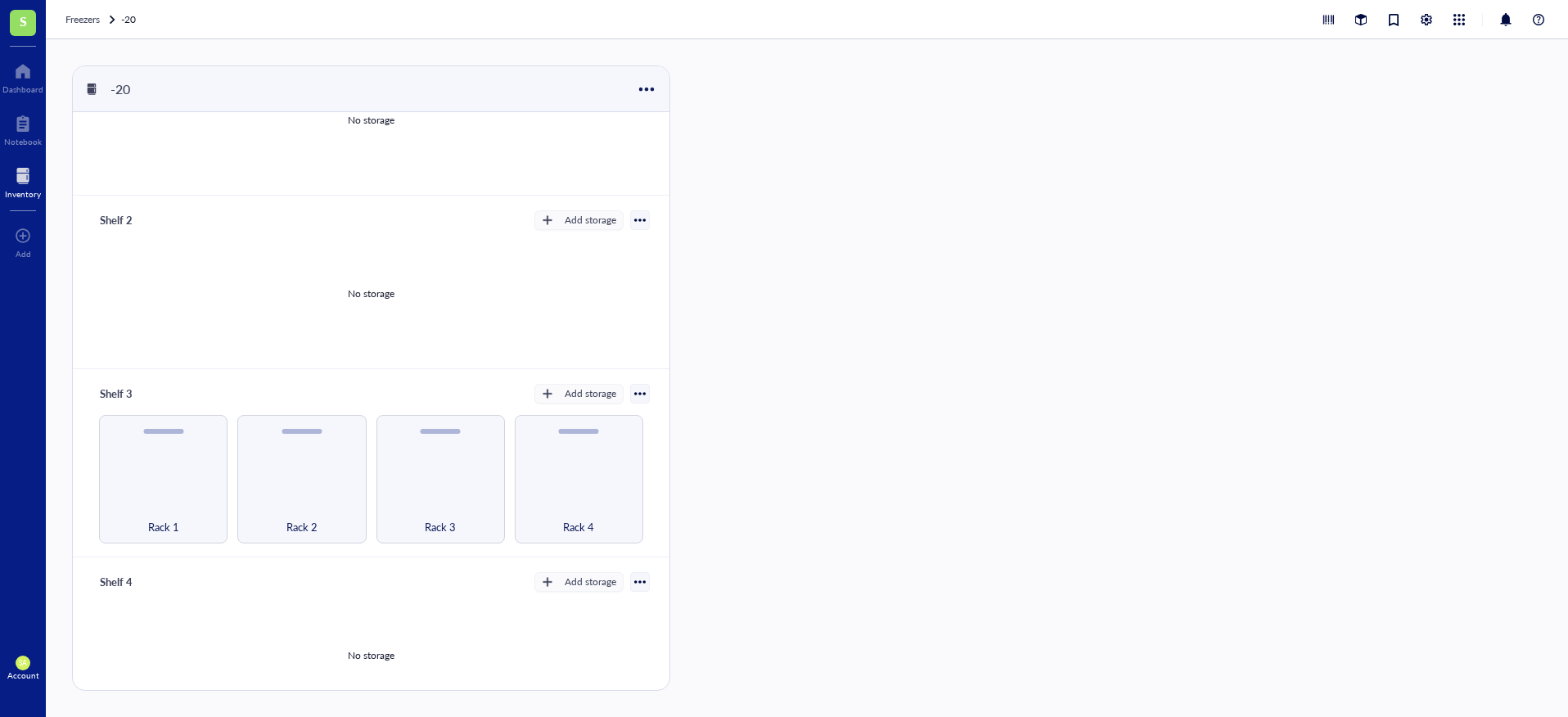
scroll to position [122, 0]
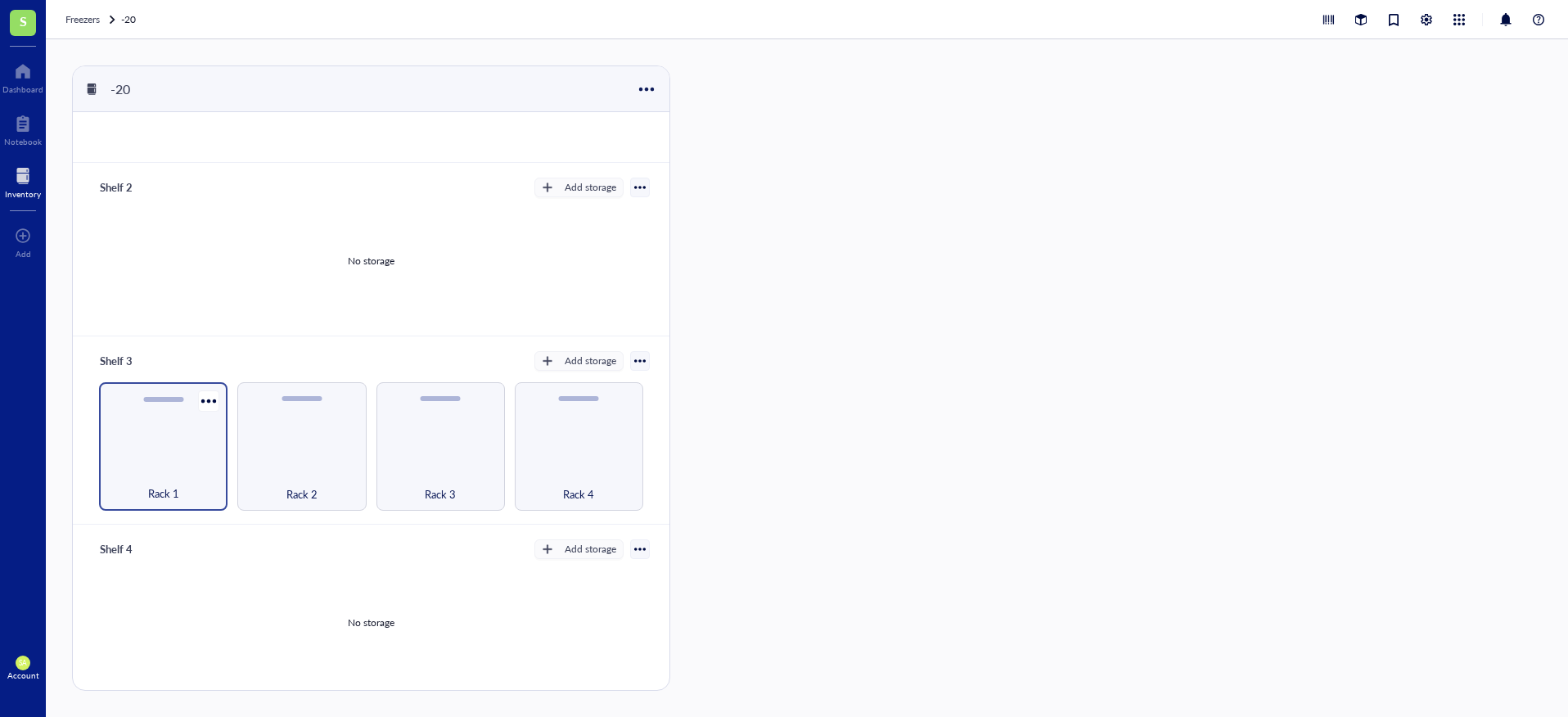
click at [194, 437] on div "Rack 1" at bounding box center [163, 446] width 128 height 128
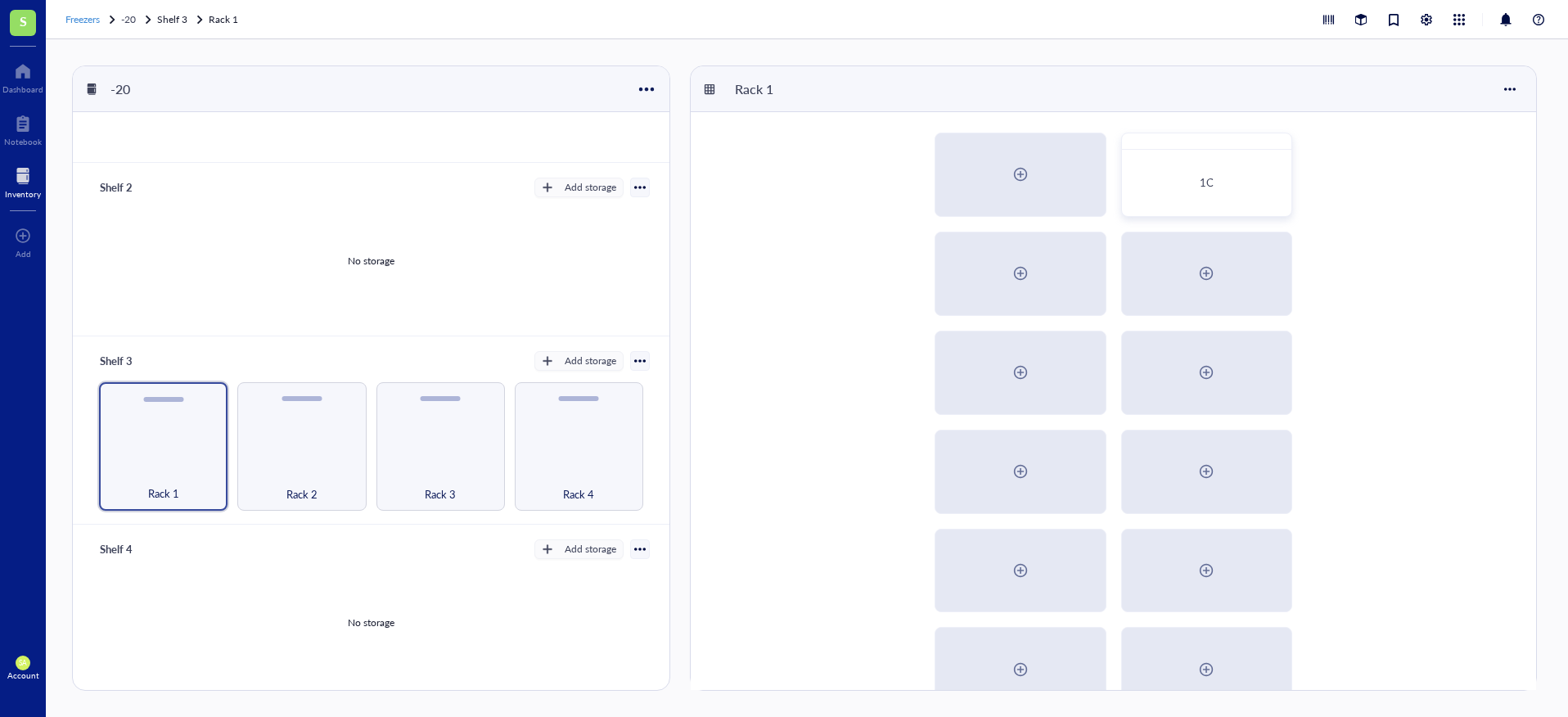
click at [95, 14] on span "Freezers" at bounding box center [83, 19] width 35 height 14
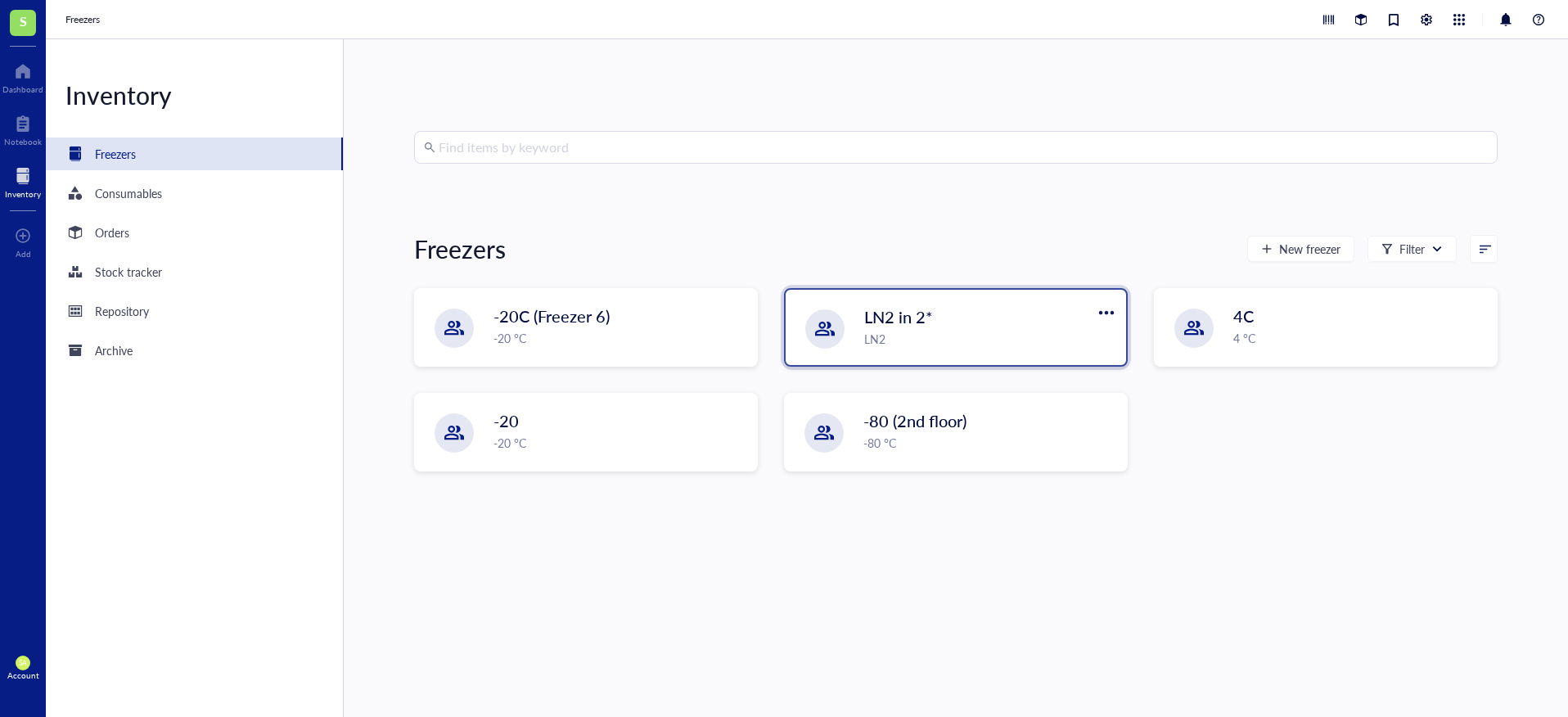
click at [968, 348] on div "LN2 in 2* LN2" at bounding box center [956, 327] width 340 height 76
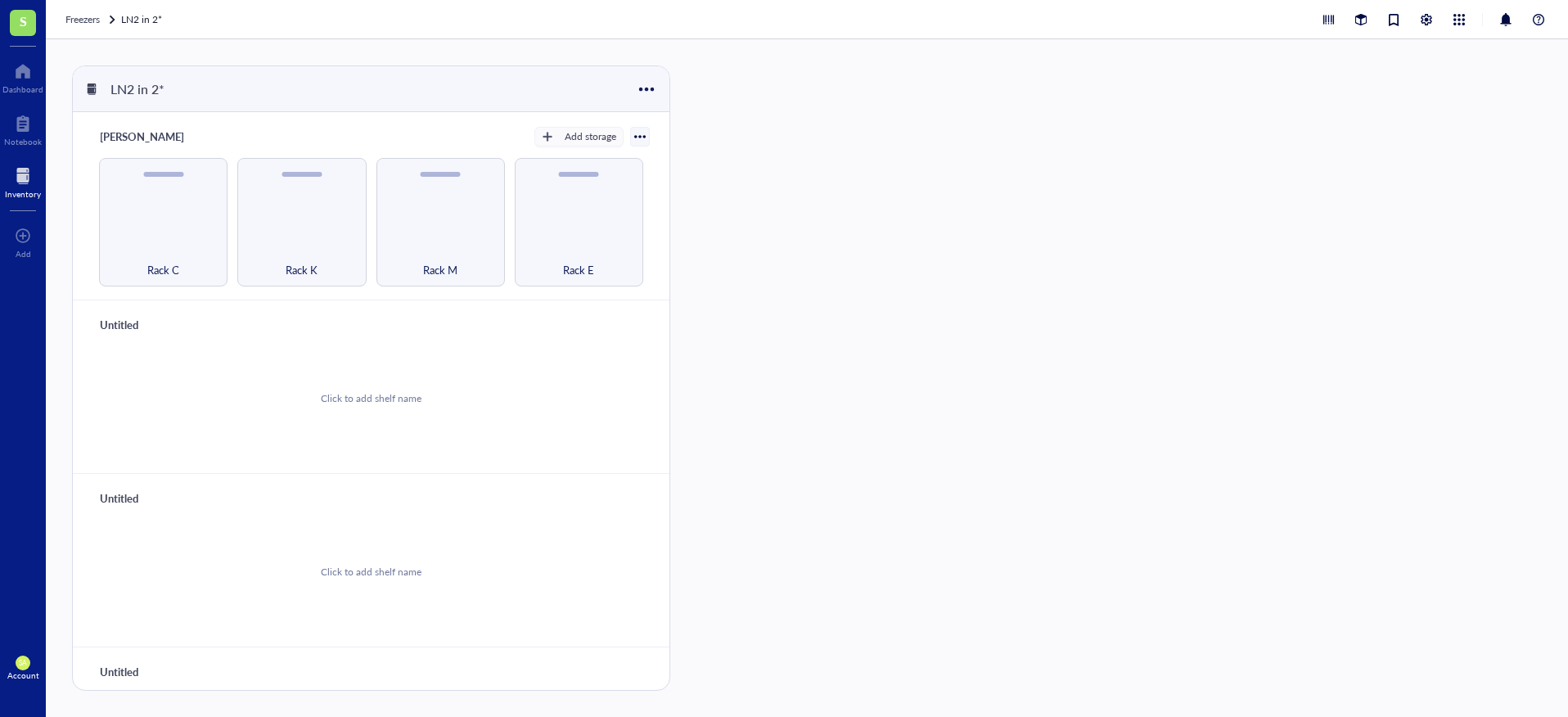
click at [17, 174] on div at bounding box center [23, 176] width 36 height 26
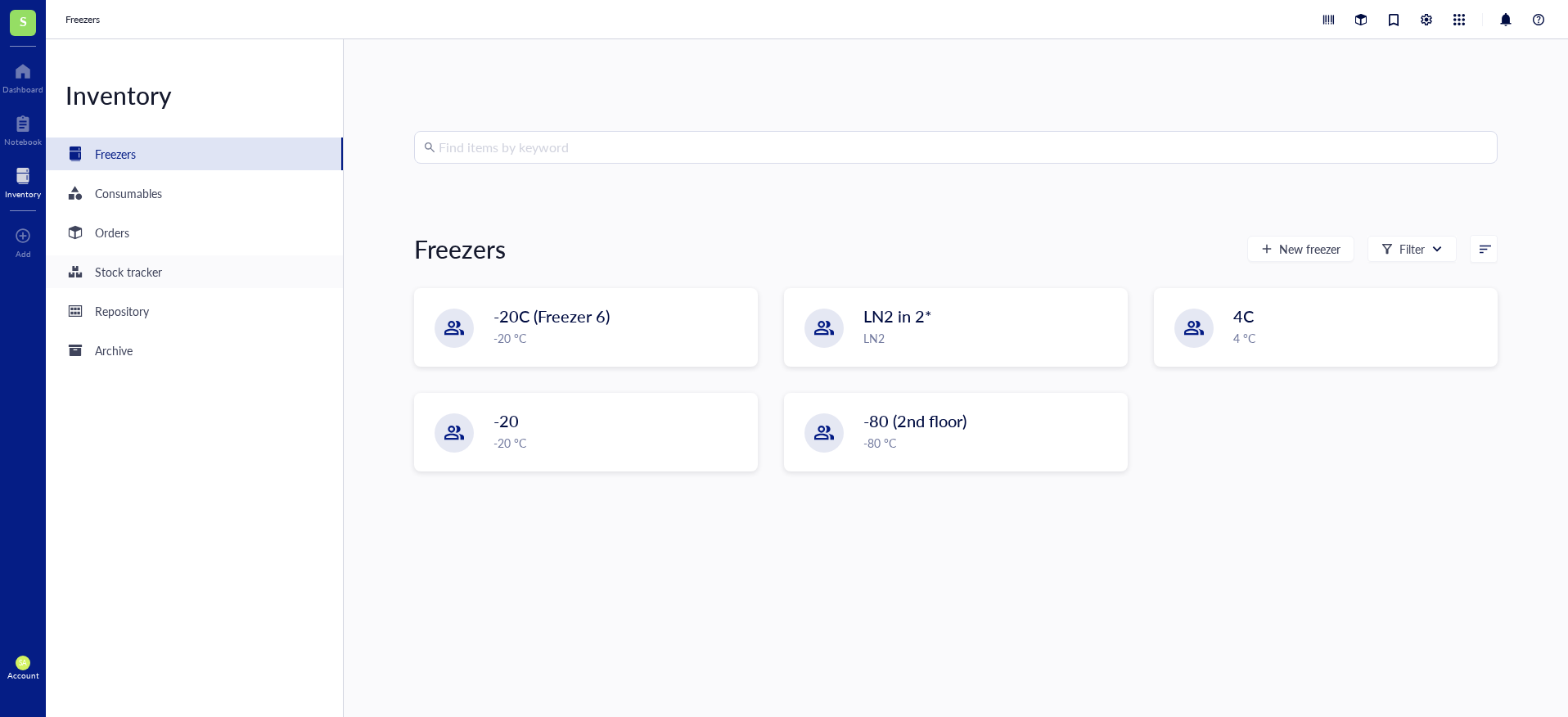
click at [221, 271] on div "Stock tracker" at bounding box center [194, 271] width 297 height 33
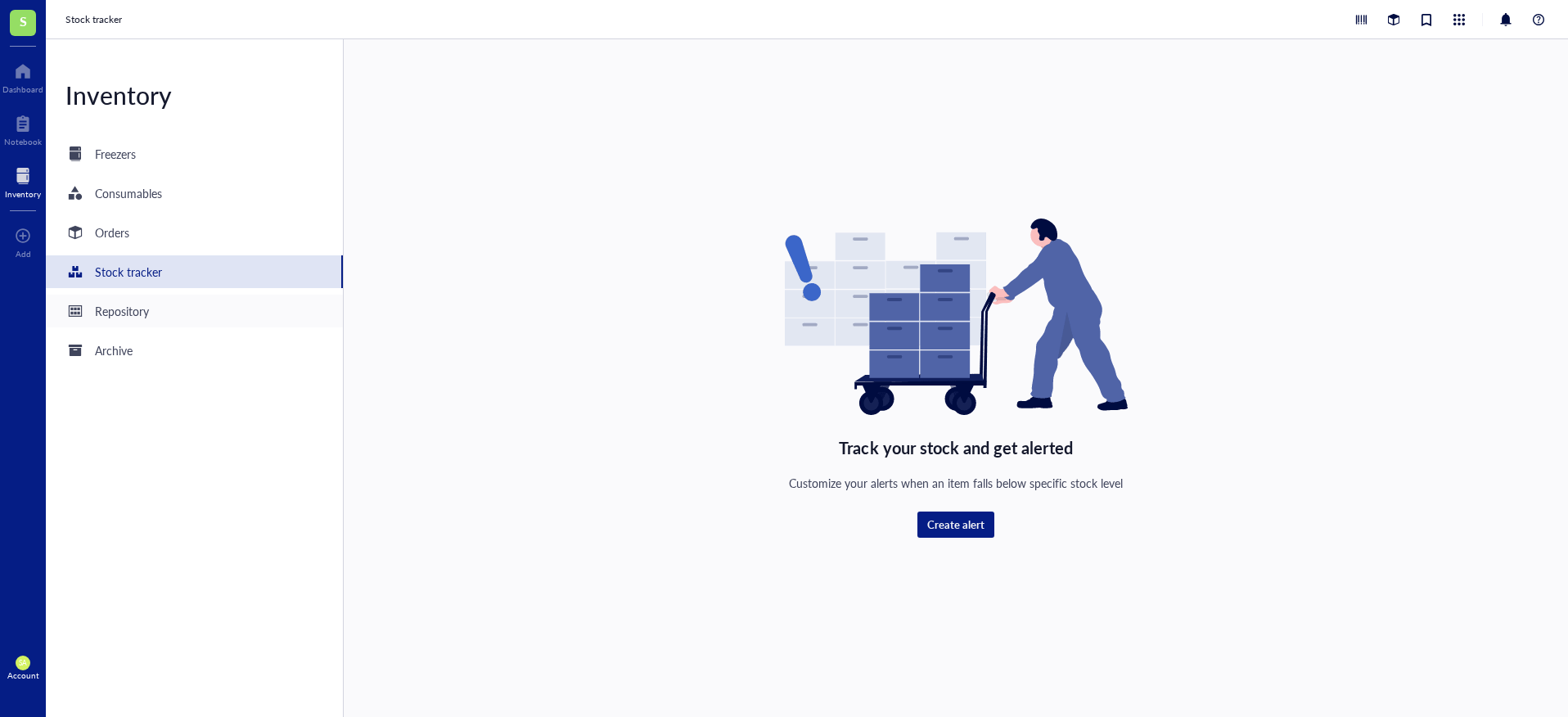
click at [187, 320] on div "Repository" at bounding box center [194, 310] width 297 height 33
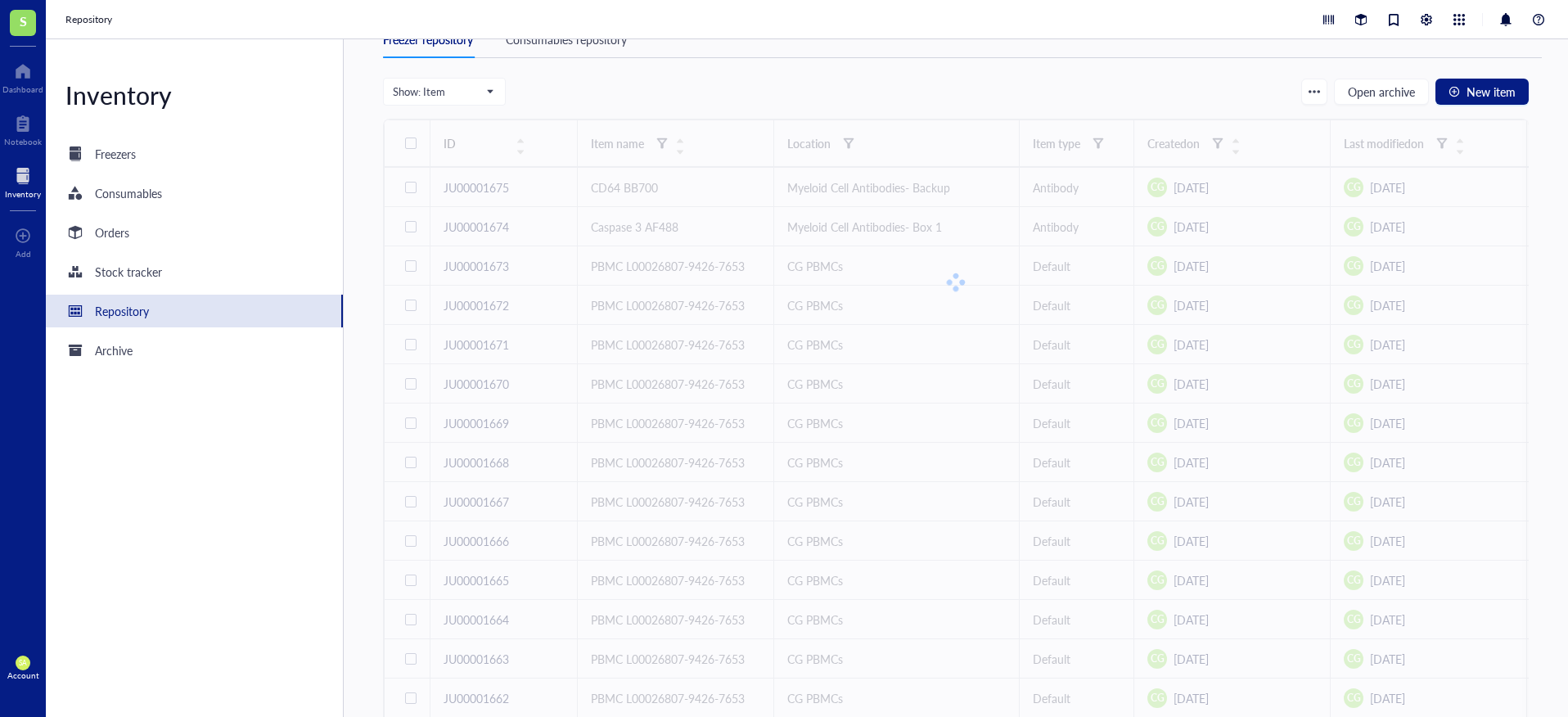
scroll to position [45, 0]
click at [240, 160] on div "Freezers" at bounding box center [194, 153] width 297 height 33
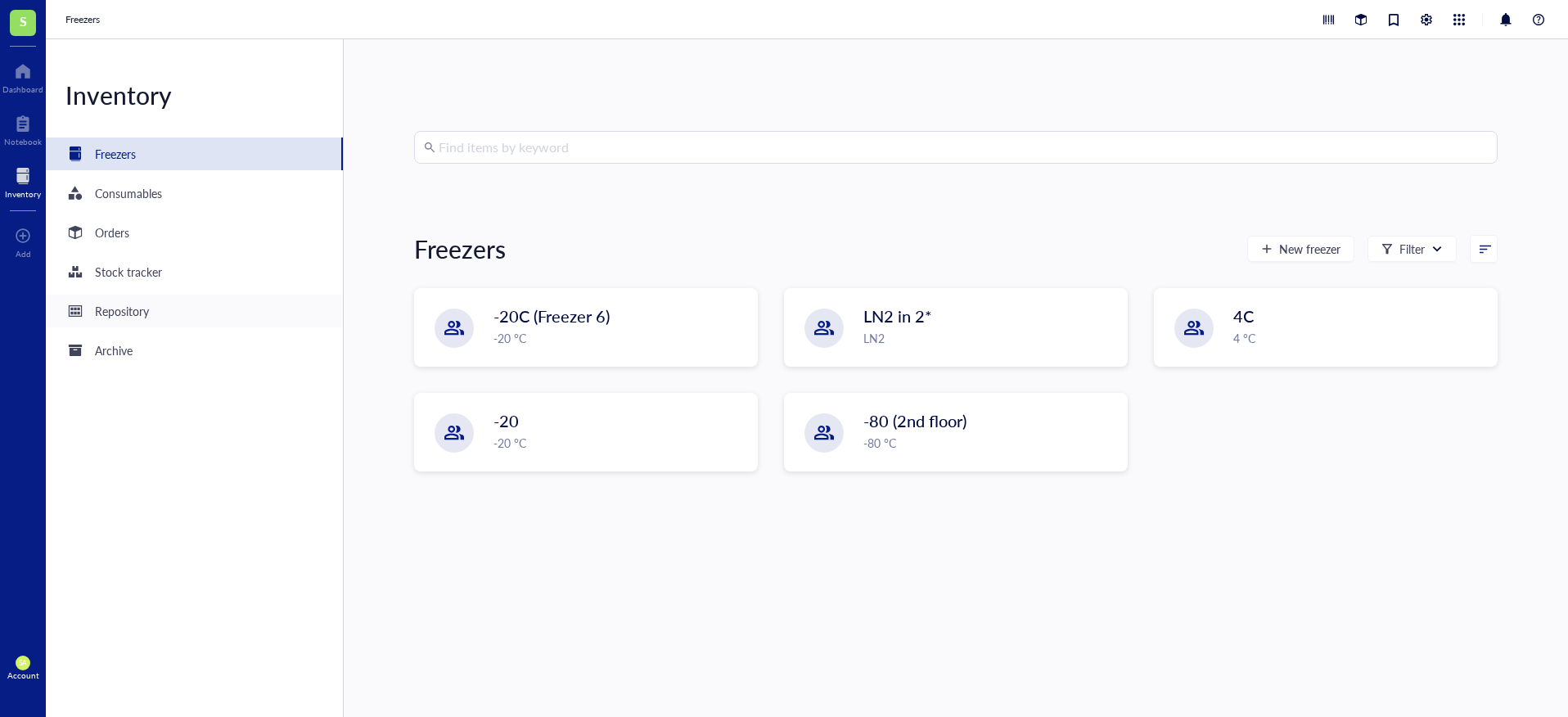
click at [185, 310] on div "Repository" at bounding box center [194, 310] width 297 height 33
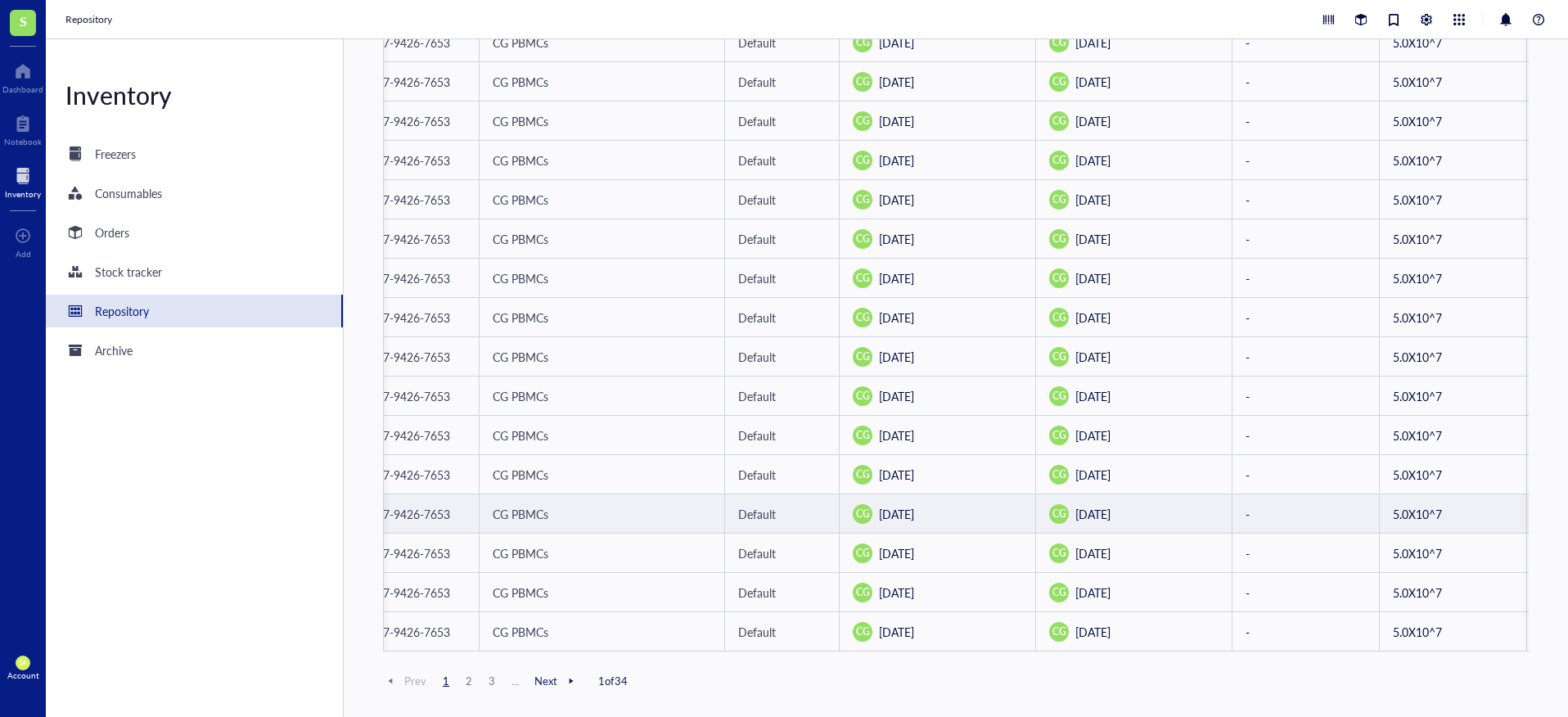
scroll to position [0, 317]
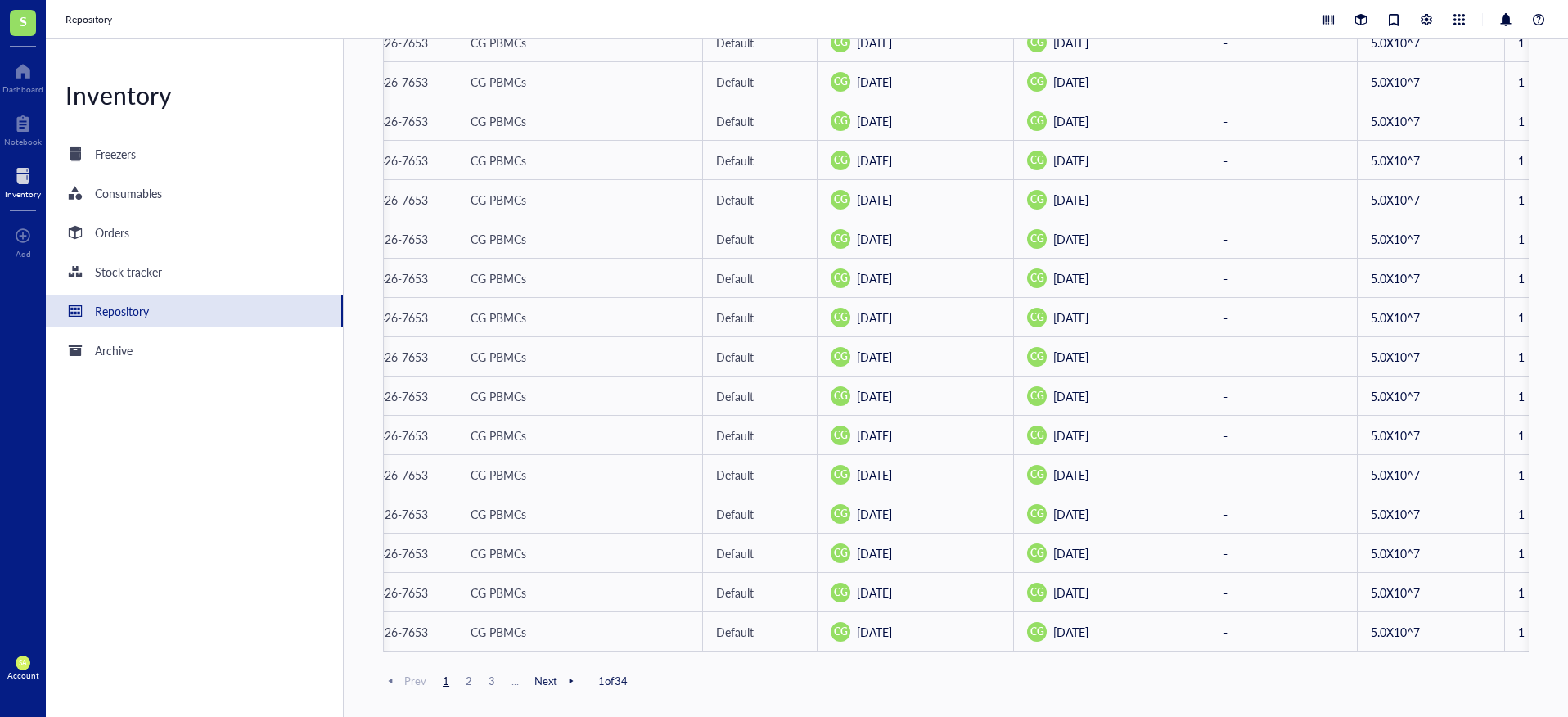
click at [496, 570] on span "3" at bounding box center [492, 681] width 20 height 15
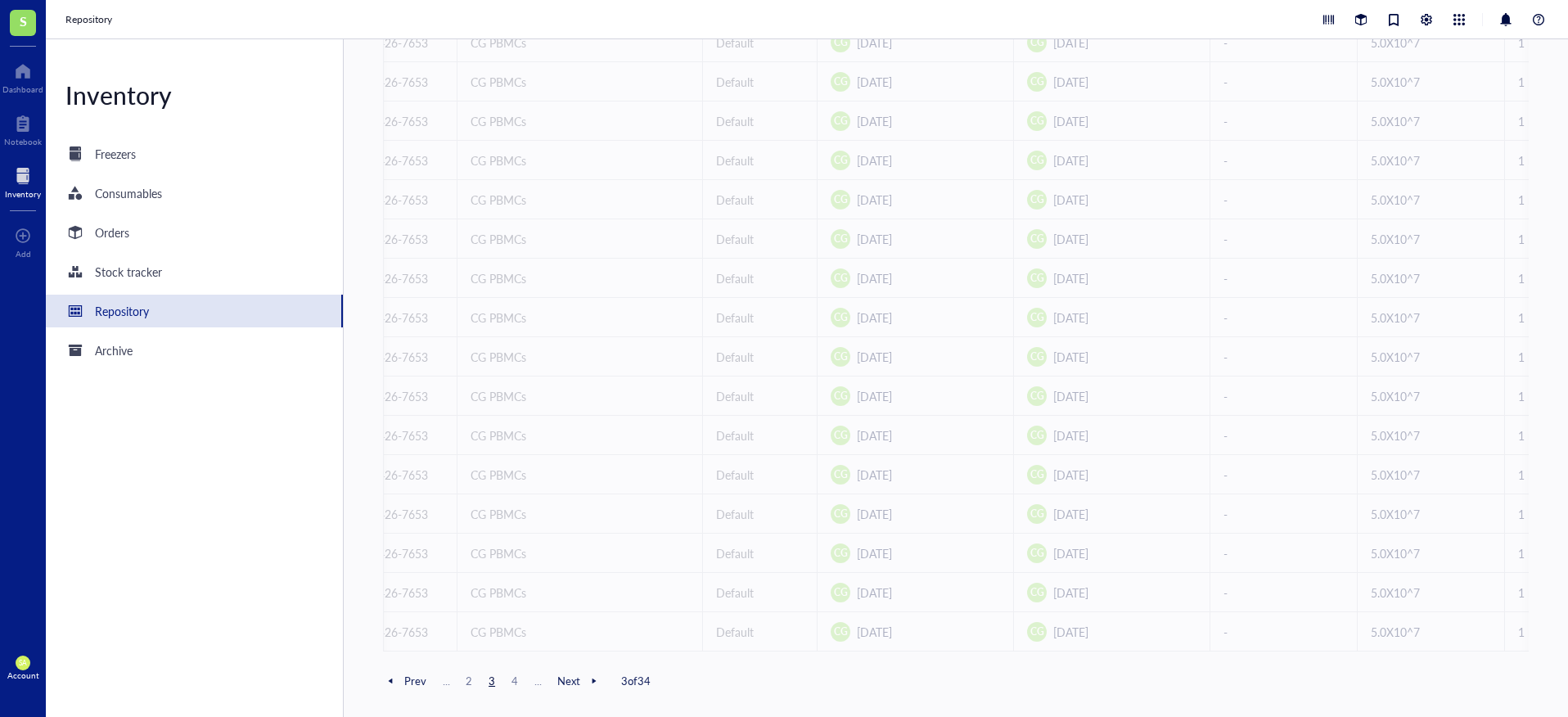
click at [519, 570] on span "4" at bounding box center [515, 681] width 20 height 15
click at [519, 570] on span "5" at bounding box center [515, 681] width 20 height 15
click at [519, 570] on span "6" at bounding box center [515, 681] width 20 height 15
click at [519, 570] on span "7" at bounding box center [515, 681] width 20 height 15
click at [519, 570] on span "8" at bounding box center [515, 681] width 20 height 15
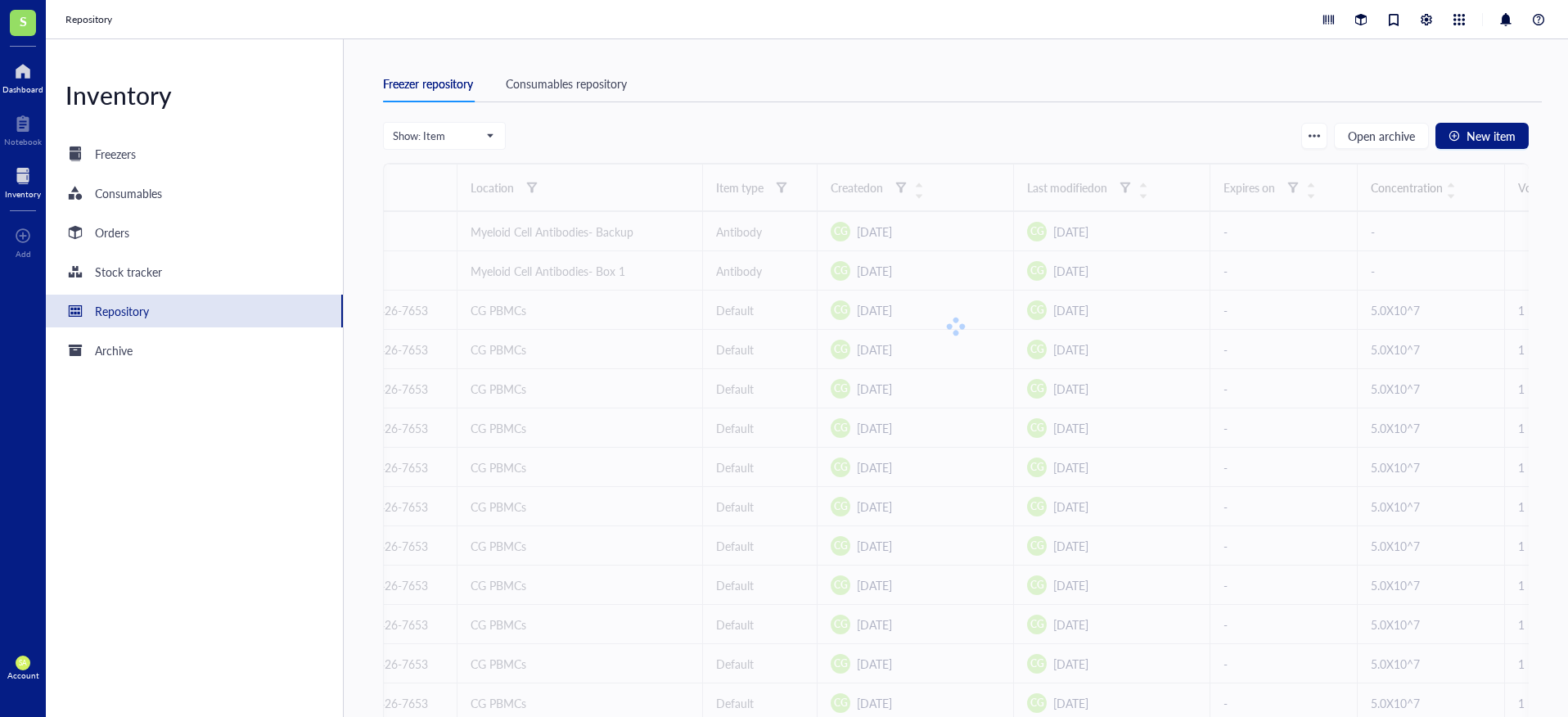
click at [31, 79] on div at bounding box center [22, 71] width 41 height 26
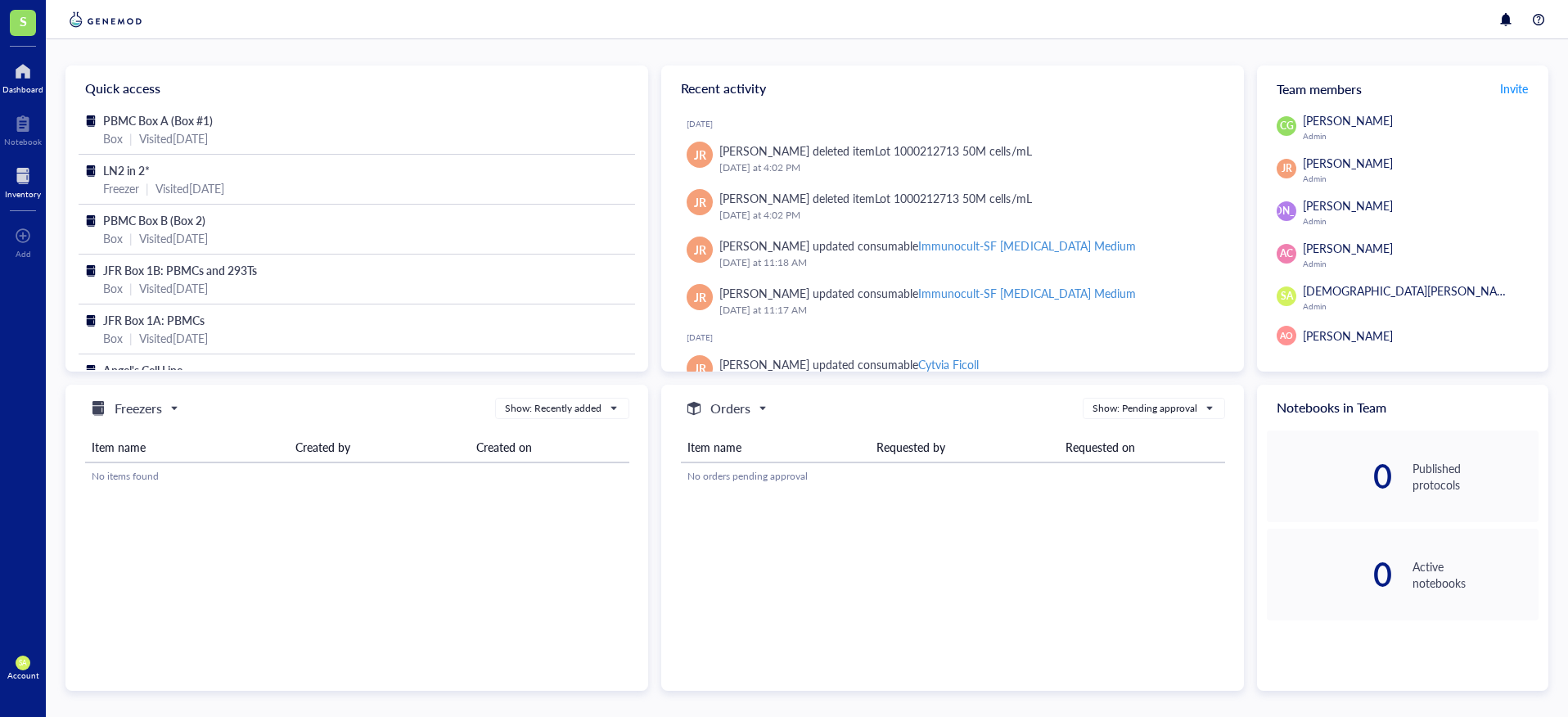
click at [28, 169] on div at bounding box center [23, 176] width 36 height 26
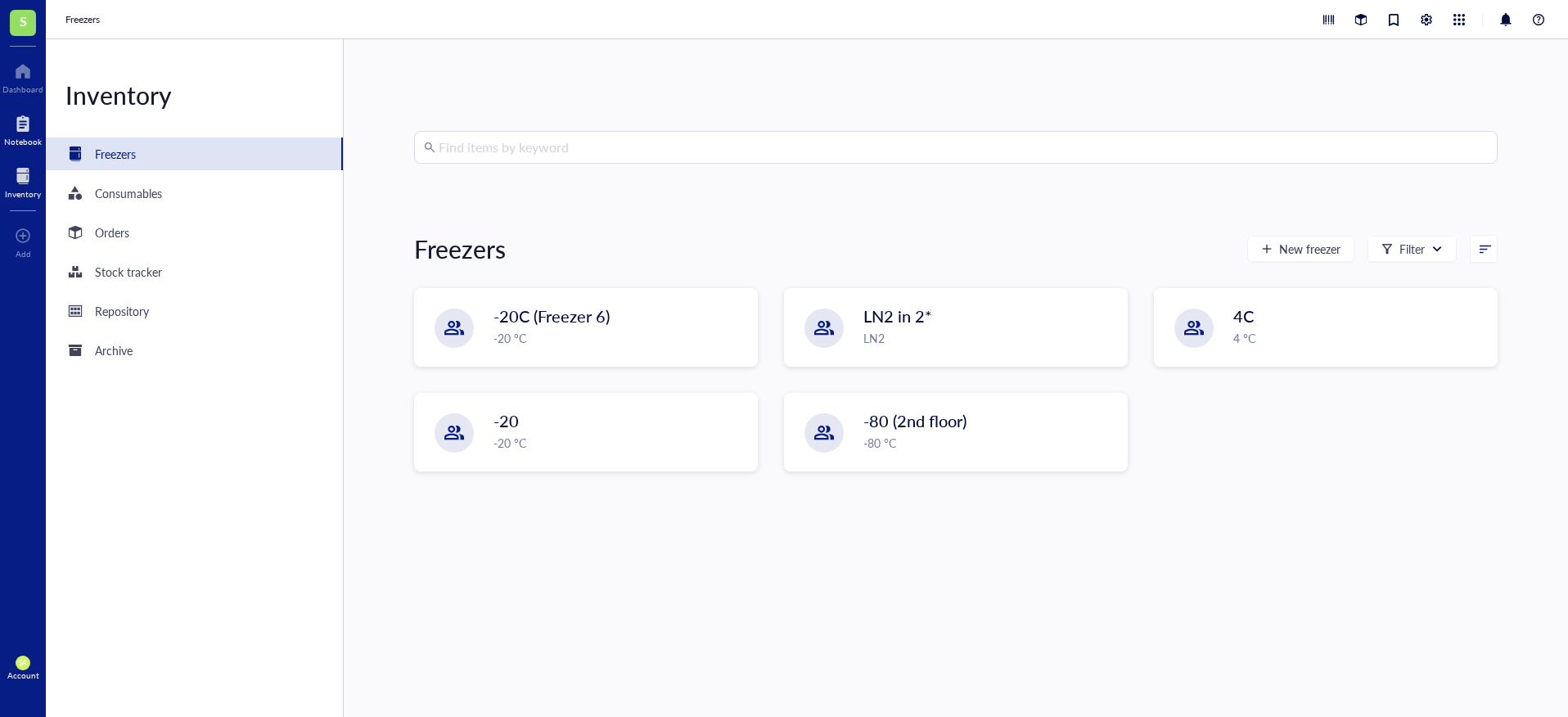
click at [26, 136] on div "Notebook" at bounding box center [23, 141] width 38 height 10
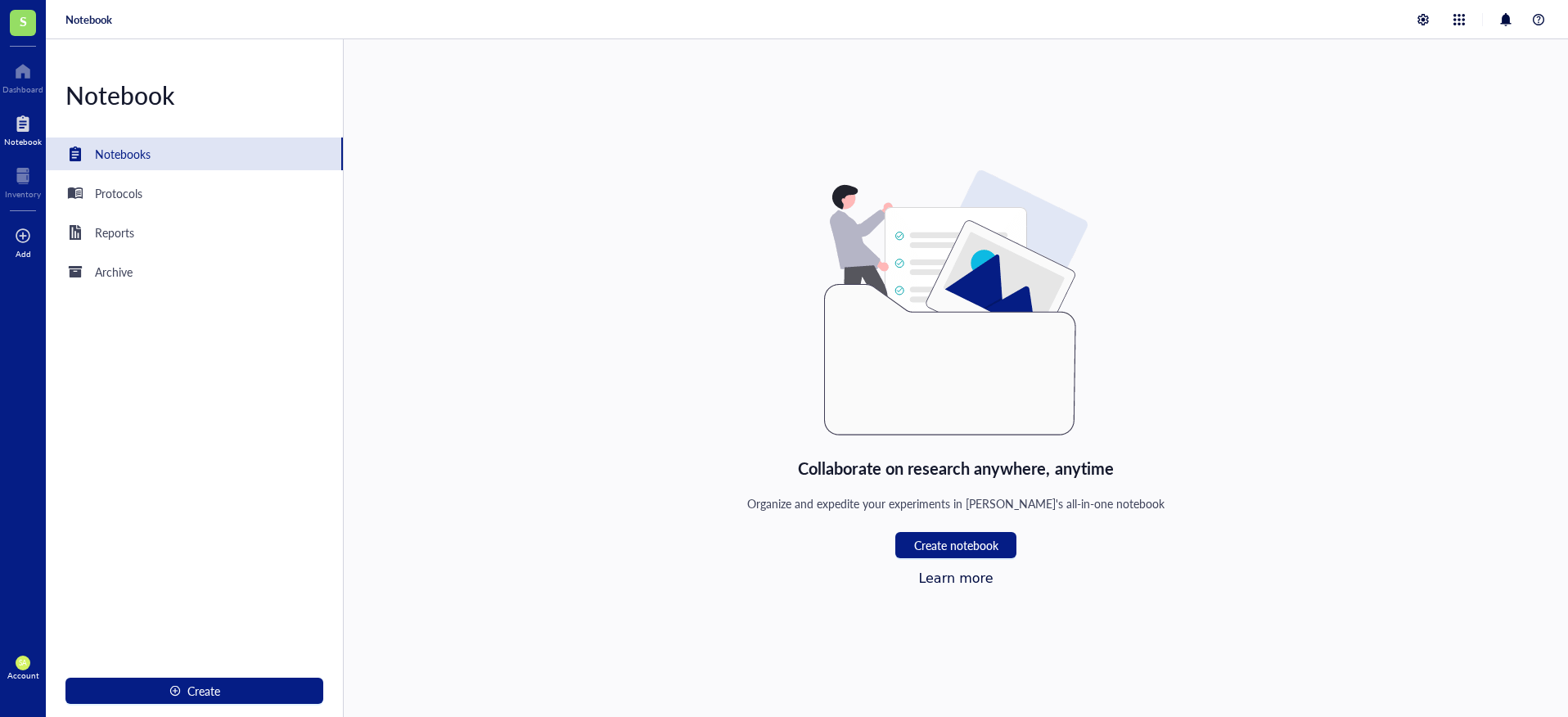
click at [29, 250] on div "Add" at bounding box center [24, 254] width 16 height 10
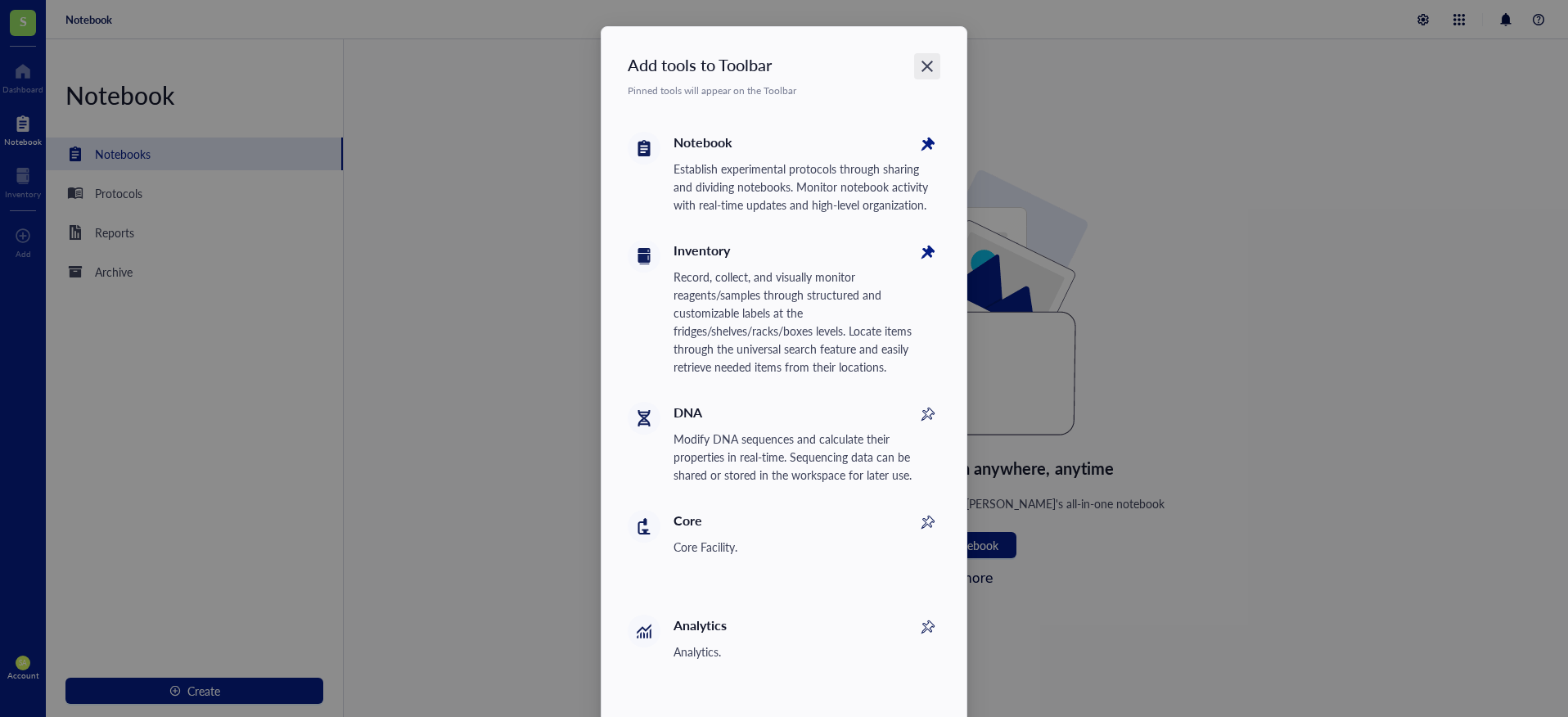
click at [936, 69] on div "Close" at bounding box center [928, 67] width 26 height 26
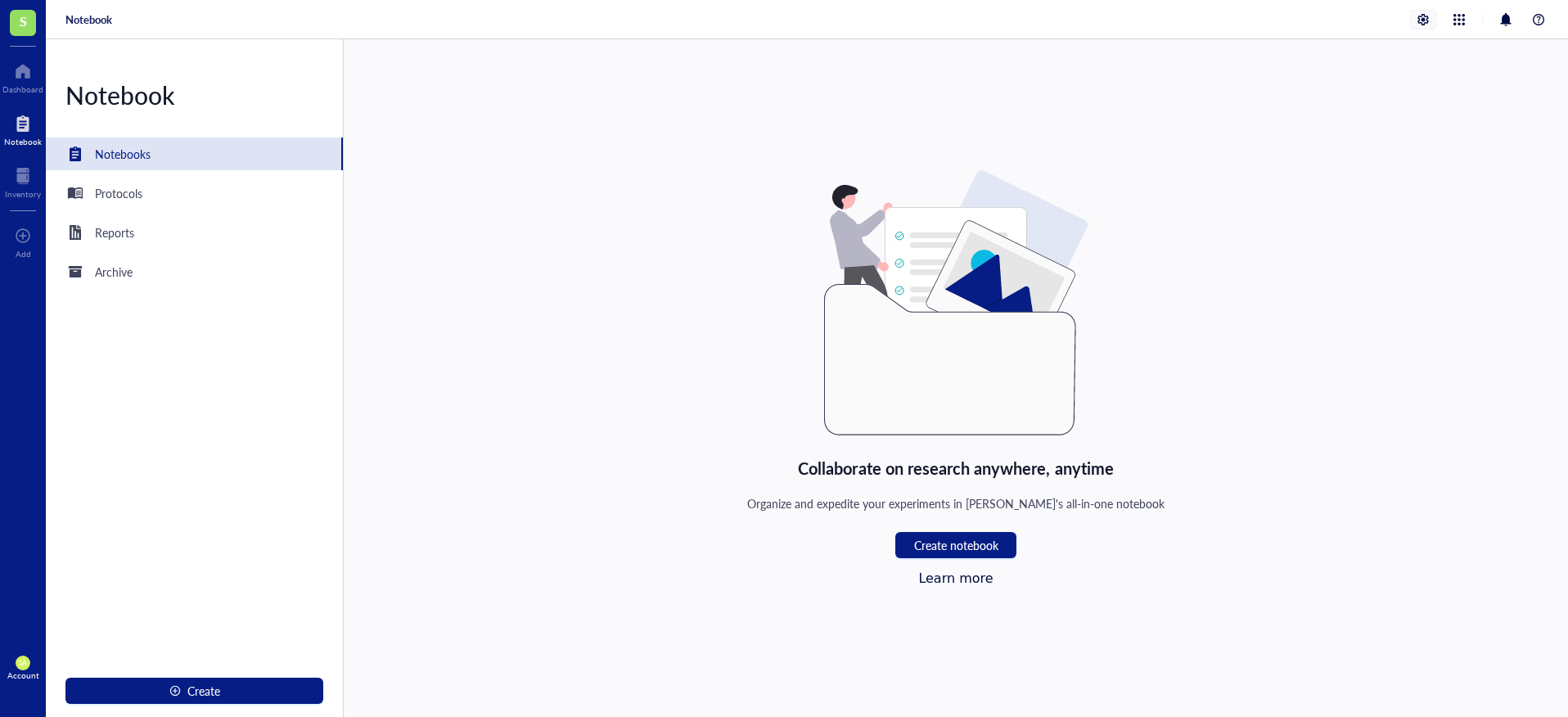
click at [1178, 26] on div at bounding box center [1423, 20] width 25 height 18
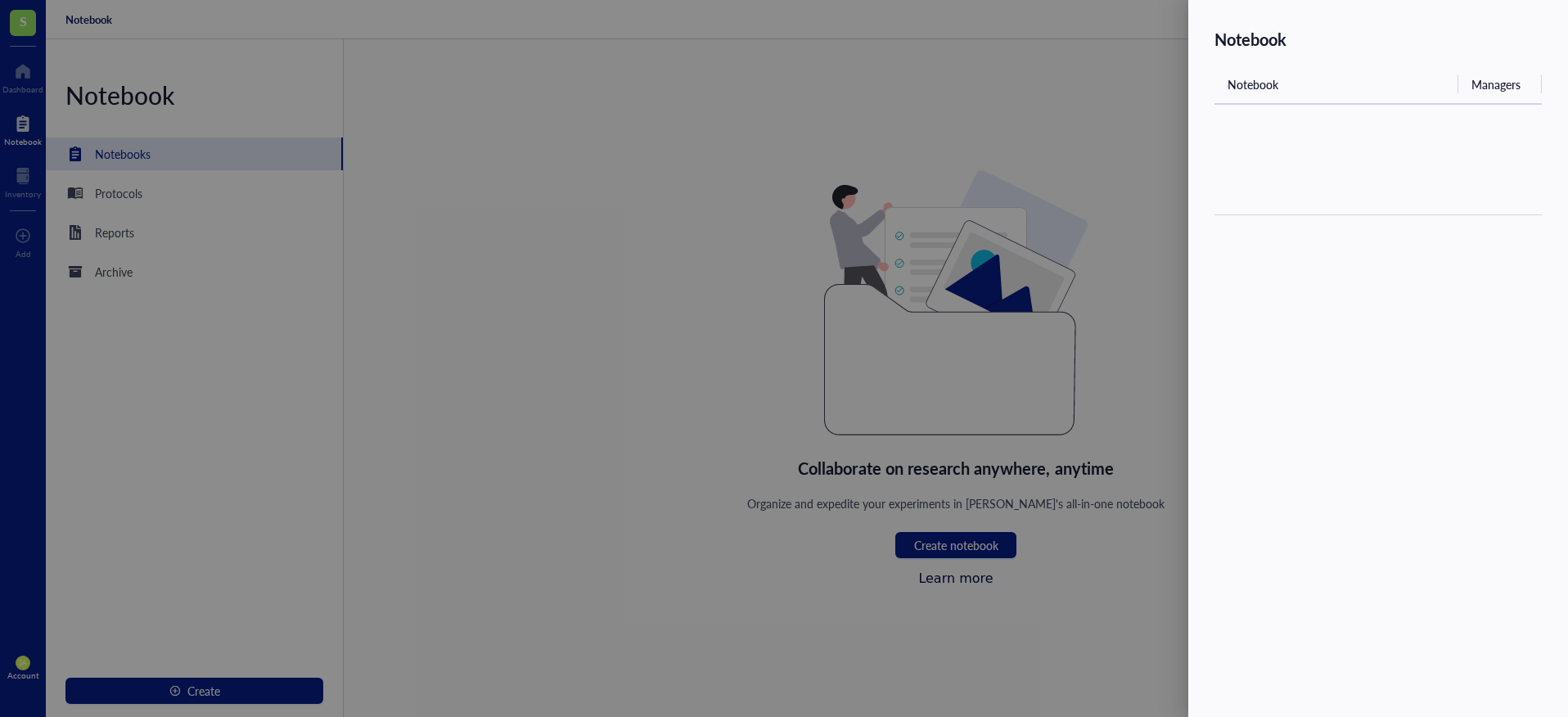
click at [1178, 90] on th "Managers" at bounding box center [1500, 85] width 84 height 39
click at [967, 109] on div at bounding box center [784, 358] width 1568 height 717
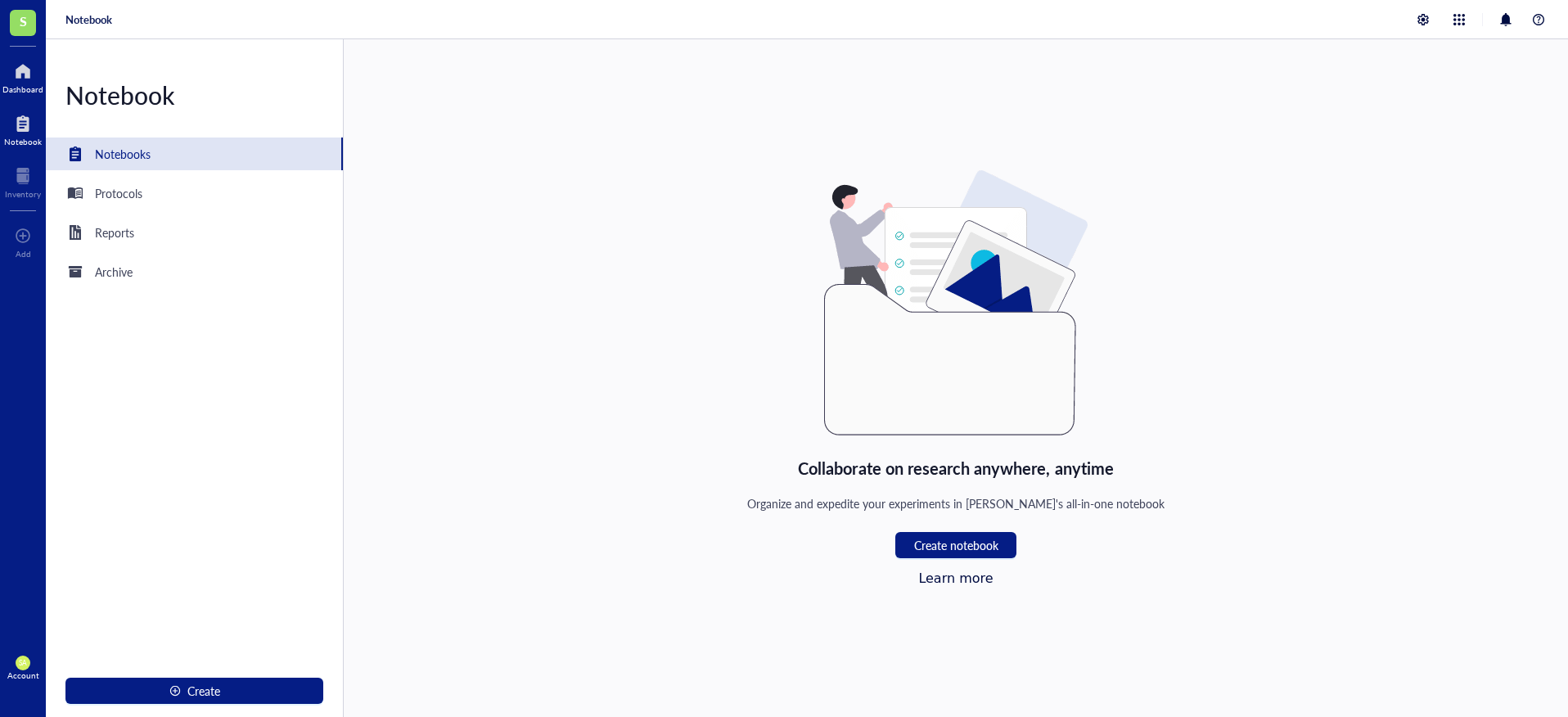
click at [39, 76] on div at bounding box center [22, 71] width 41 height 26
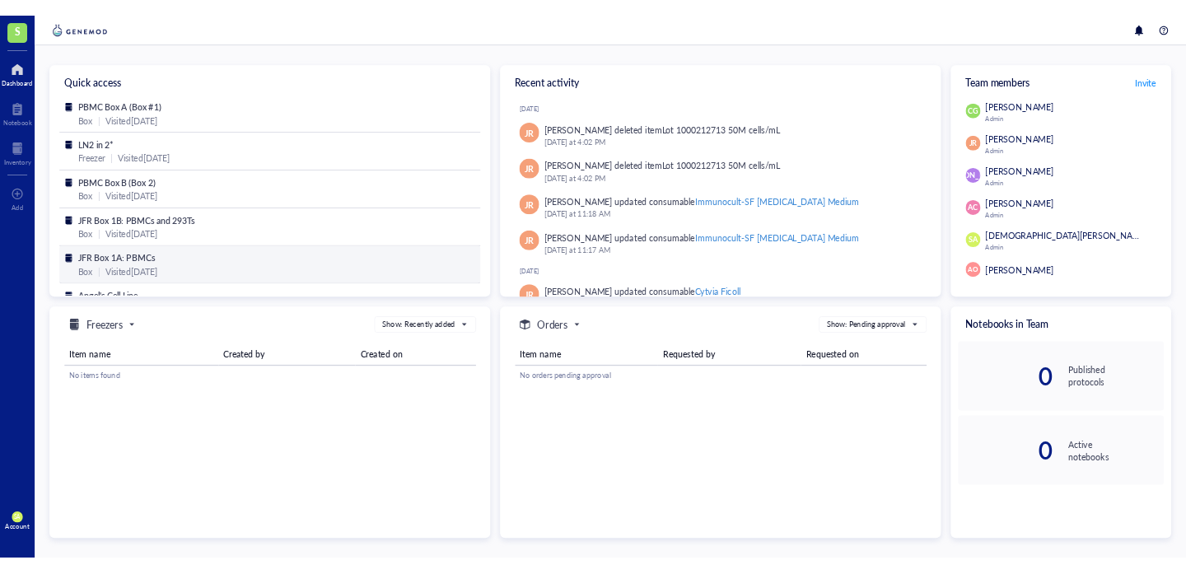
scroll to position [41, 0]
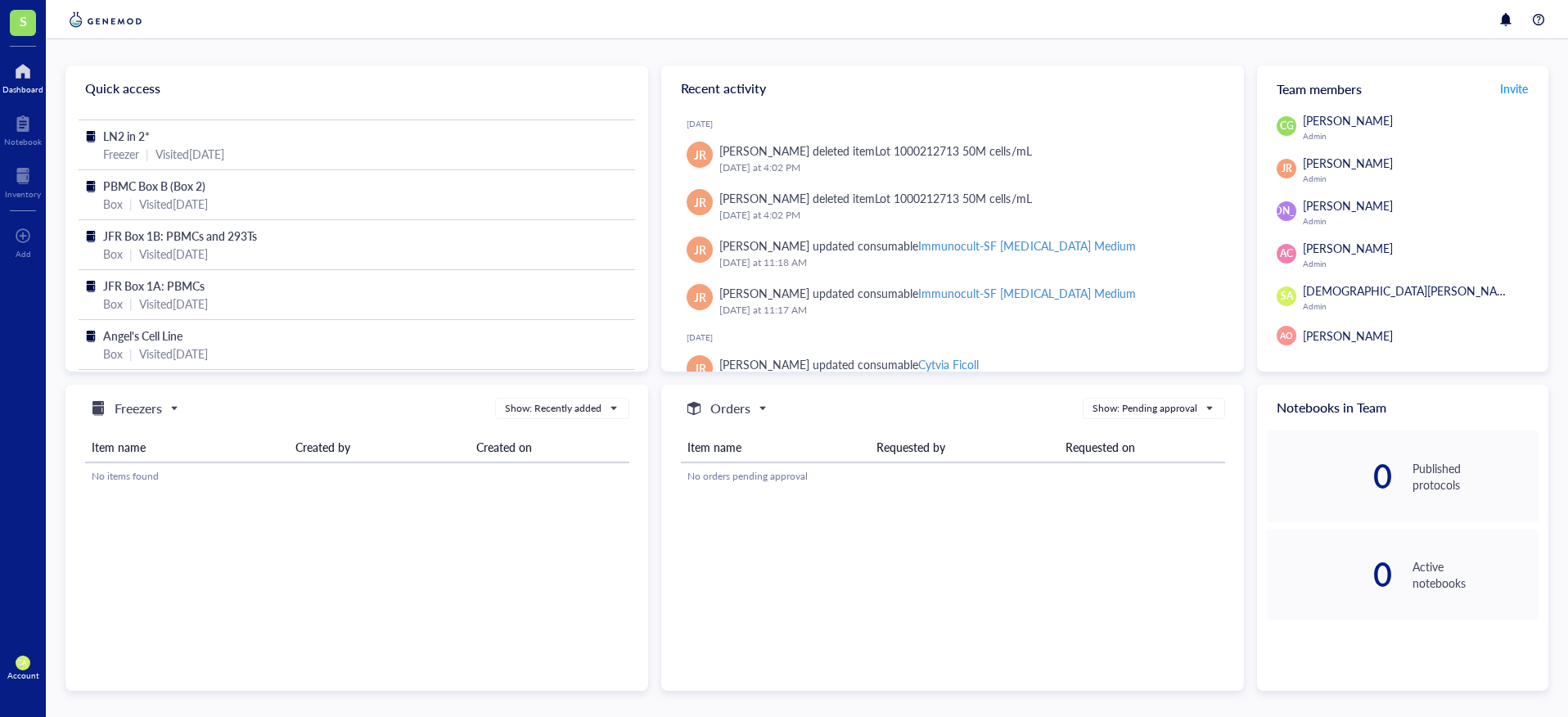
click at [21, 570] on span "SA" at bounding box center [23, 663] width 8 height 8
click at [45, 192] on div "Inventory" at bounding box center [23, 181] width 46 height 46
click at [20, 192] on div "Inventory" at bounding box center [23, 194] width 36 height 10
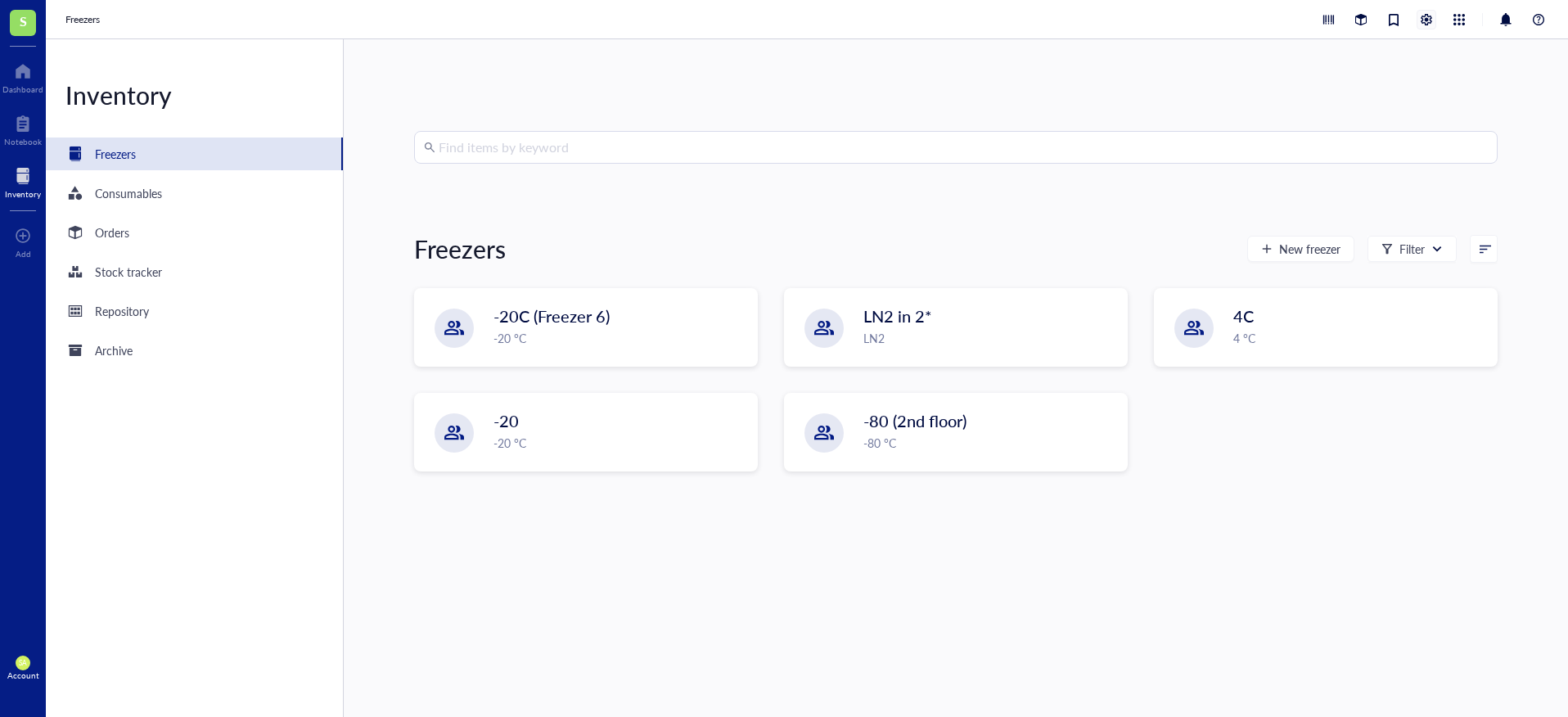
click at [1178, 19] on div at bounding box center [1427, 20] width 18 height 18
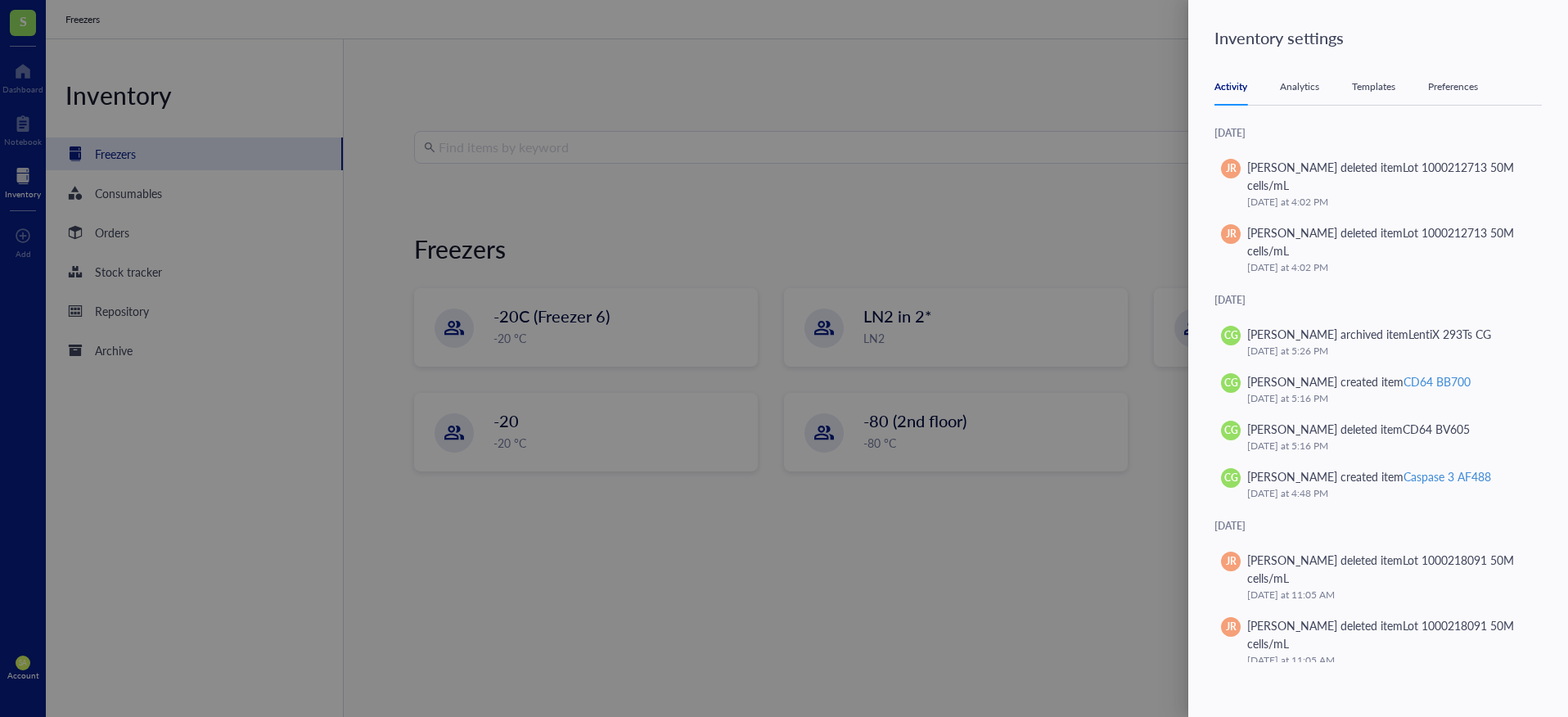
click at [1178, 76] on div "Activity Analytics Templates Preferences" at bounding box center [1378, 87] width 327 height 37
click at [1178, 90] on div "Templates" at bounding box center [1374, 87] width 44 height 16
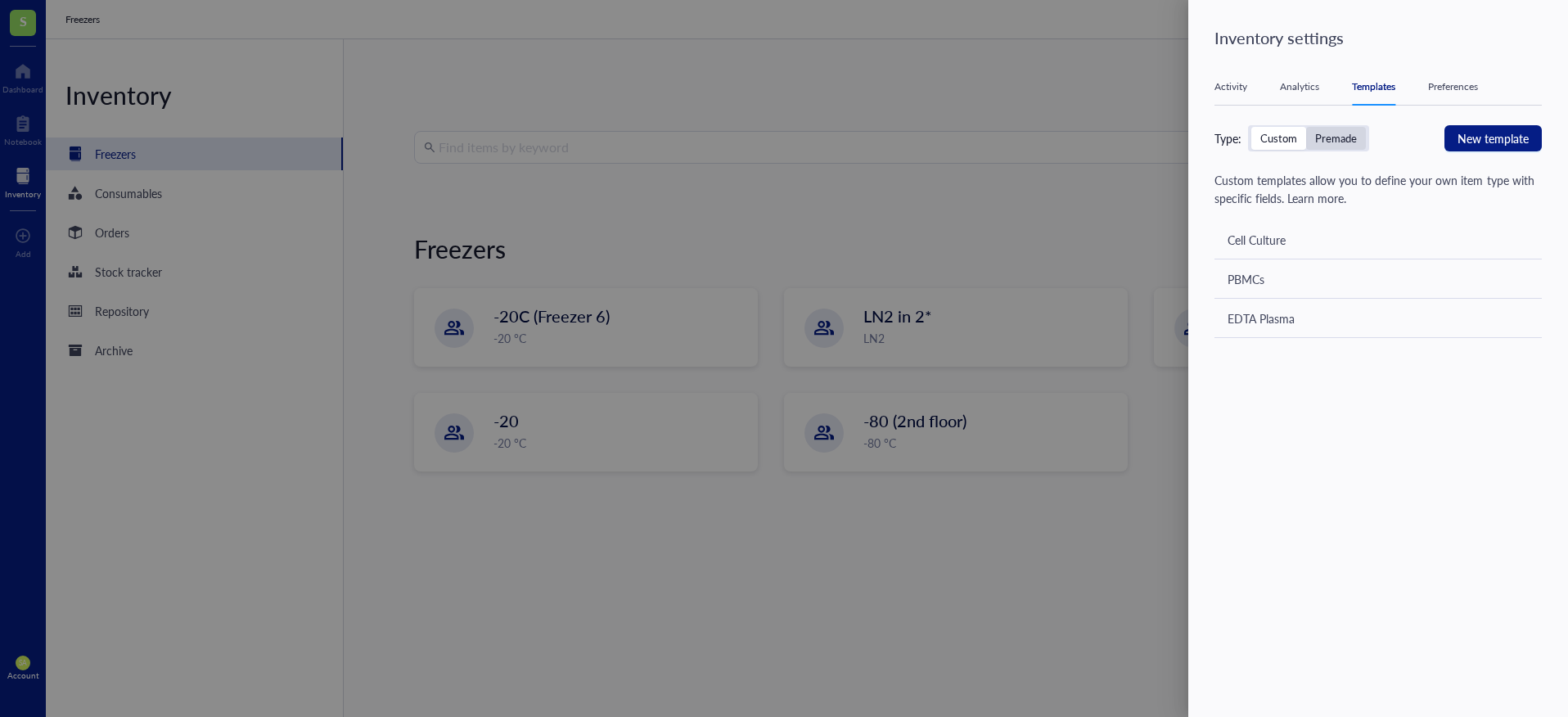
click at [1178, 141] on div "Premade" at bounding box center [1336, 138] width 42 height 15
click at [1178, 127] on input "Premade" at bounding box center [1307, 127] width 0 height 0
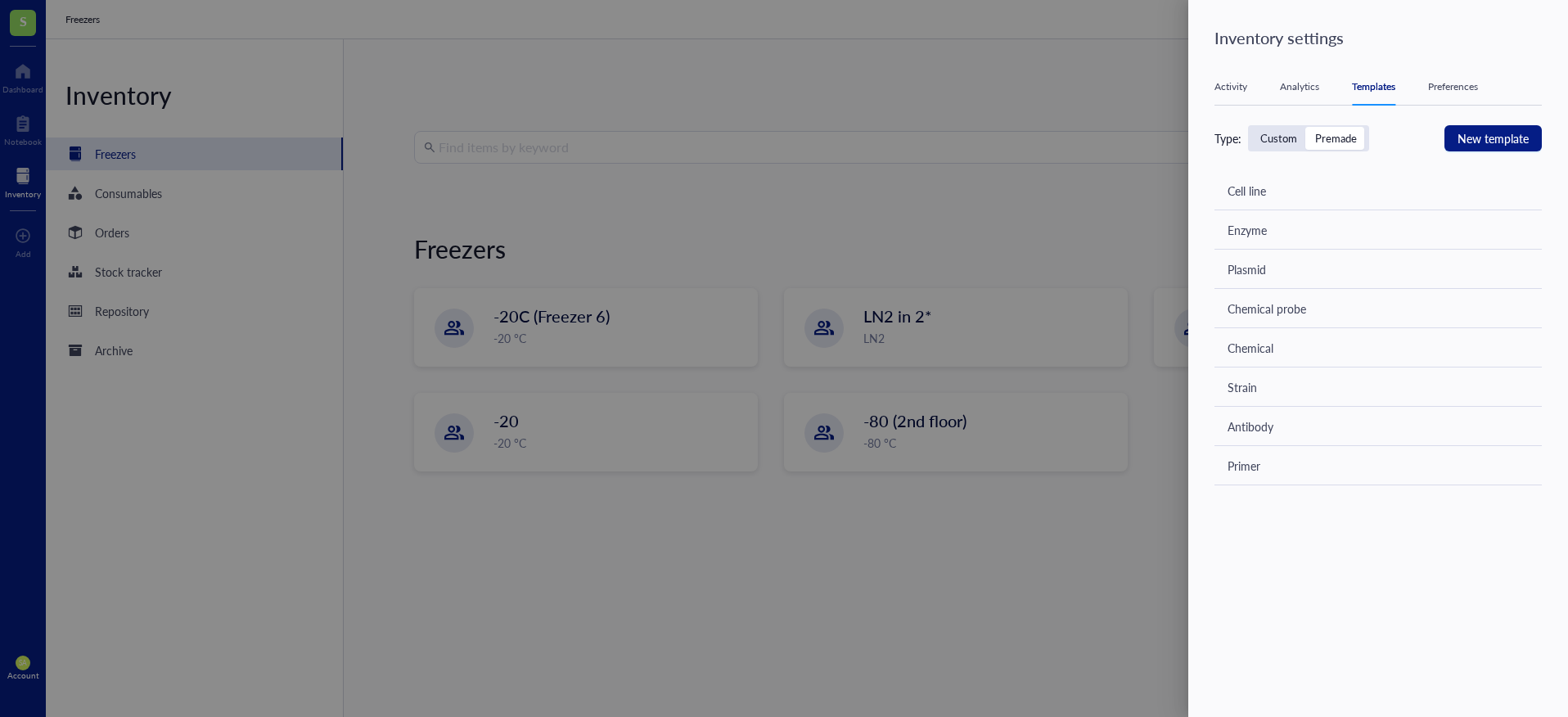
click at [1178, 139] on div "Custom" at bounding box center [1279, 138] width 55 height 23
click at [1178, 127] on input "Custom" at bounding box center [1252, 127] width 0 height 0
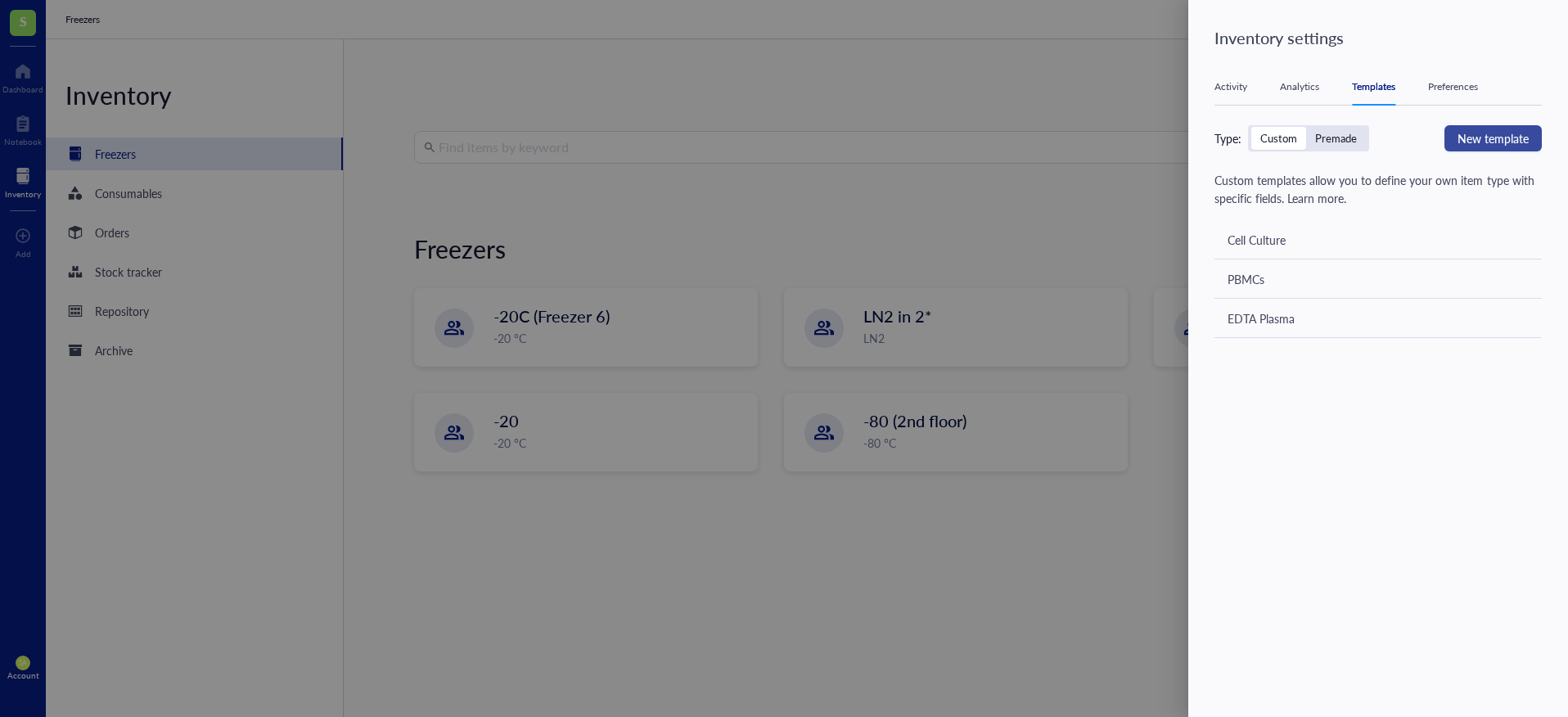
click at [1178, 145] on span "New template" at bounding box center [1493, 138] width 72 height 18
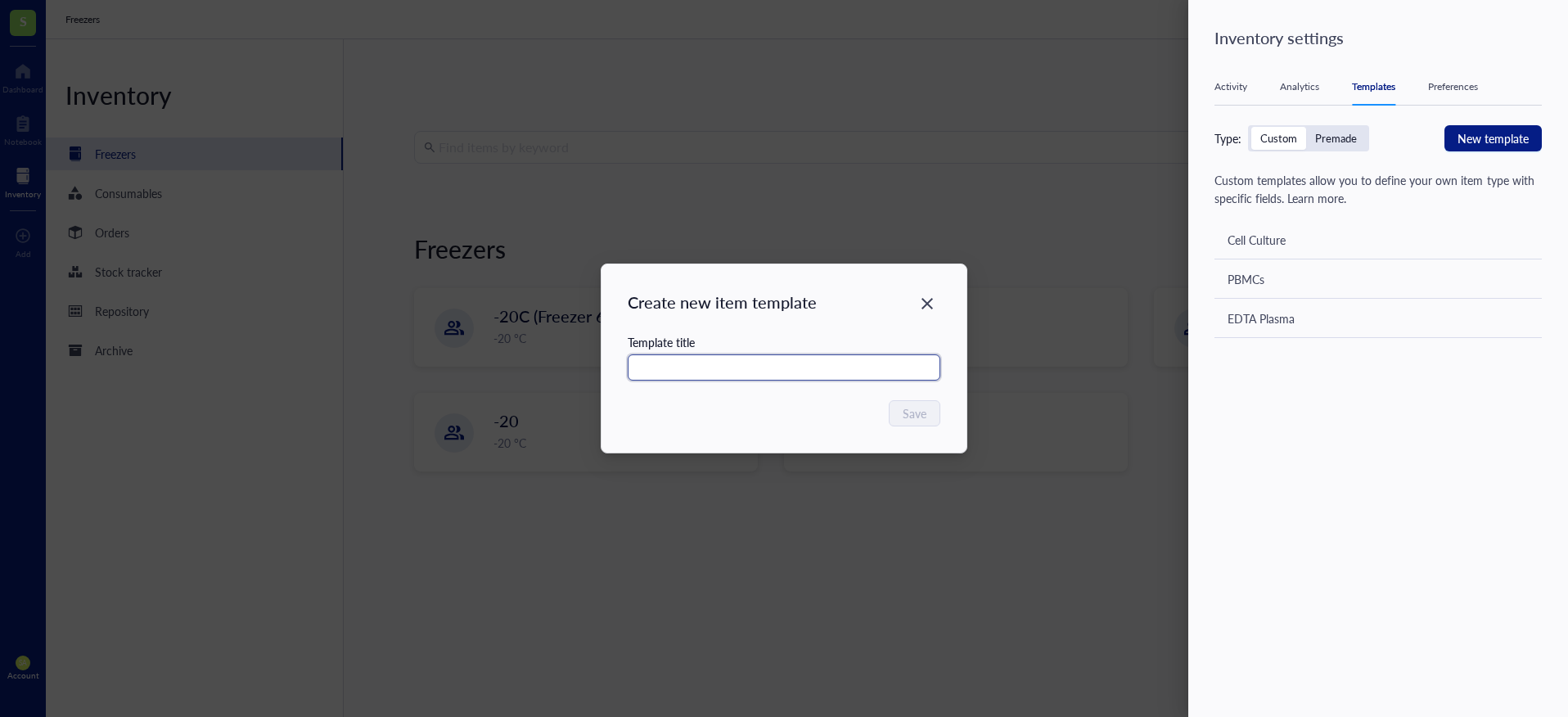
drag, startPoint x: 647, startPoint y: 367, endPoint x: 706, endPoint y: 366, distance: 59.0
click at [706, 366] on input "text" at bounding box center [784, 367] width 313 height 26
click at [932, 298] on icon "Close" at bounding box center [928, 304] width 16 height 16
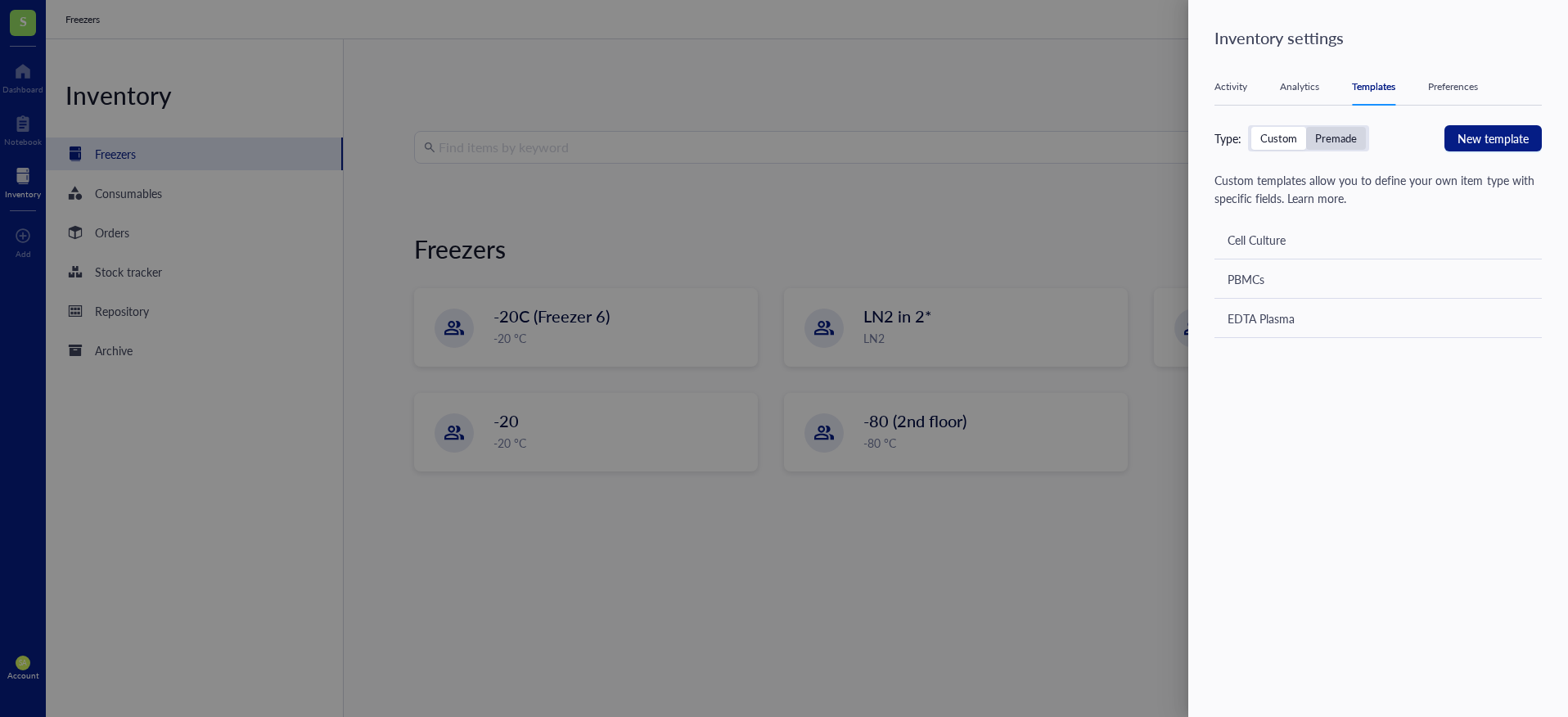
click at [1178, 131] on div "Premade" at bounding box center [1336, 138] width 42 height 15
click at [1178, 127] on input "Premade" at bounding box center [1307, 127] width 0 height 0
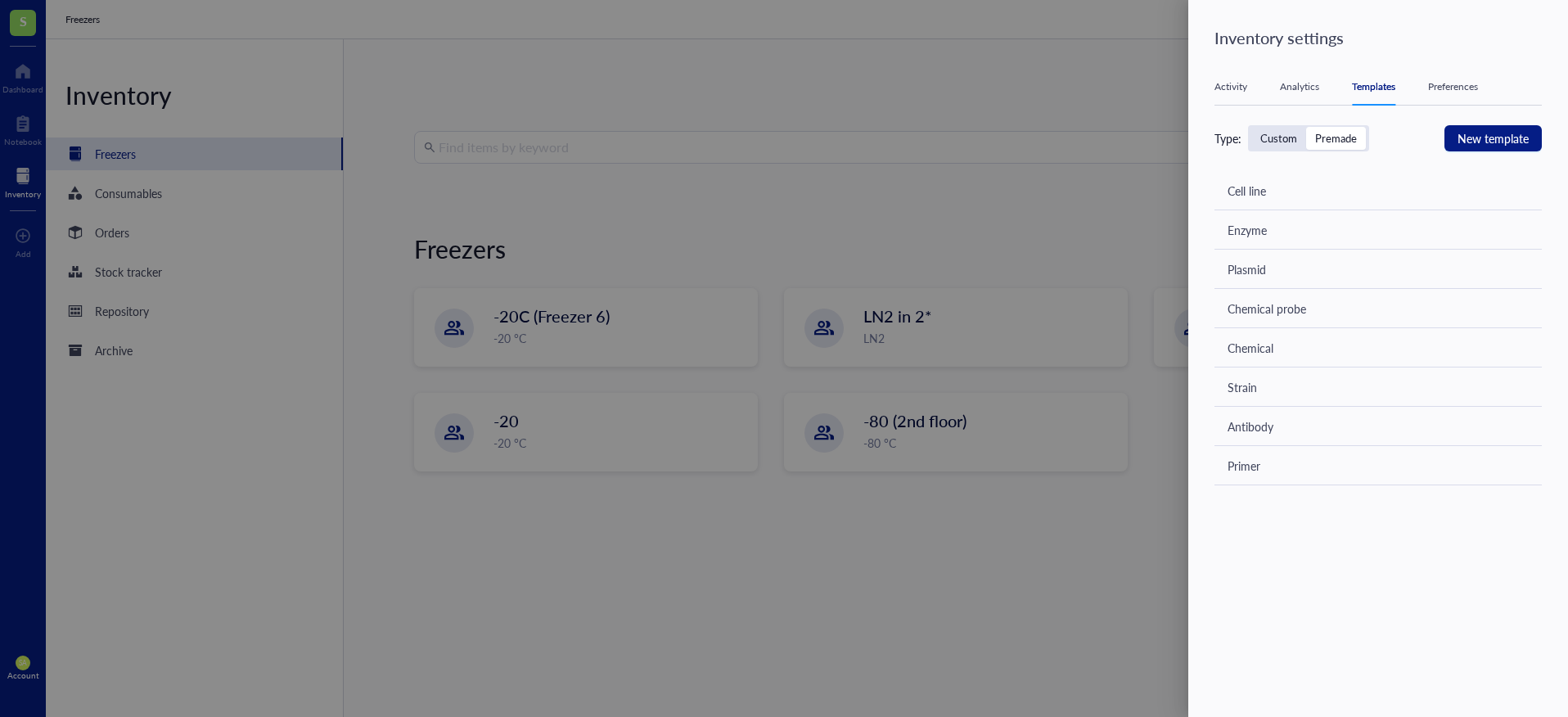
click at [1178, 89] on div "Preferences" at bounding box center [1454, 87] width 50 height 16
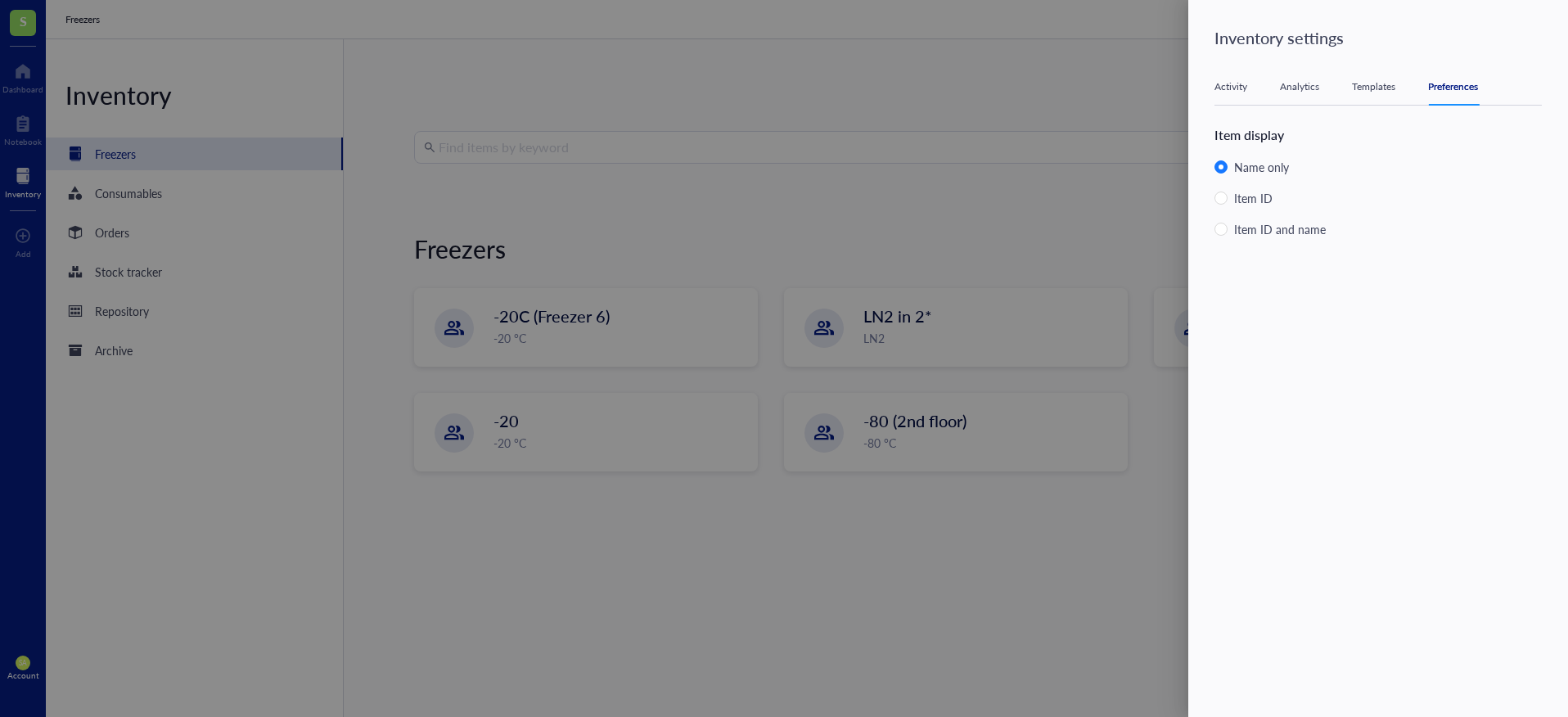
click at [1178, 76] on div "Activity Analytics Templates Preferences" at bounding box center [1378, 87] width 327 height 37
click at [1178, 86] on div "Analytics" at bounding box center [1301, 87] width 40 height 16
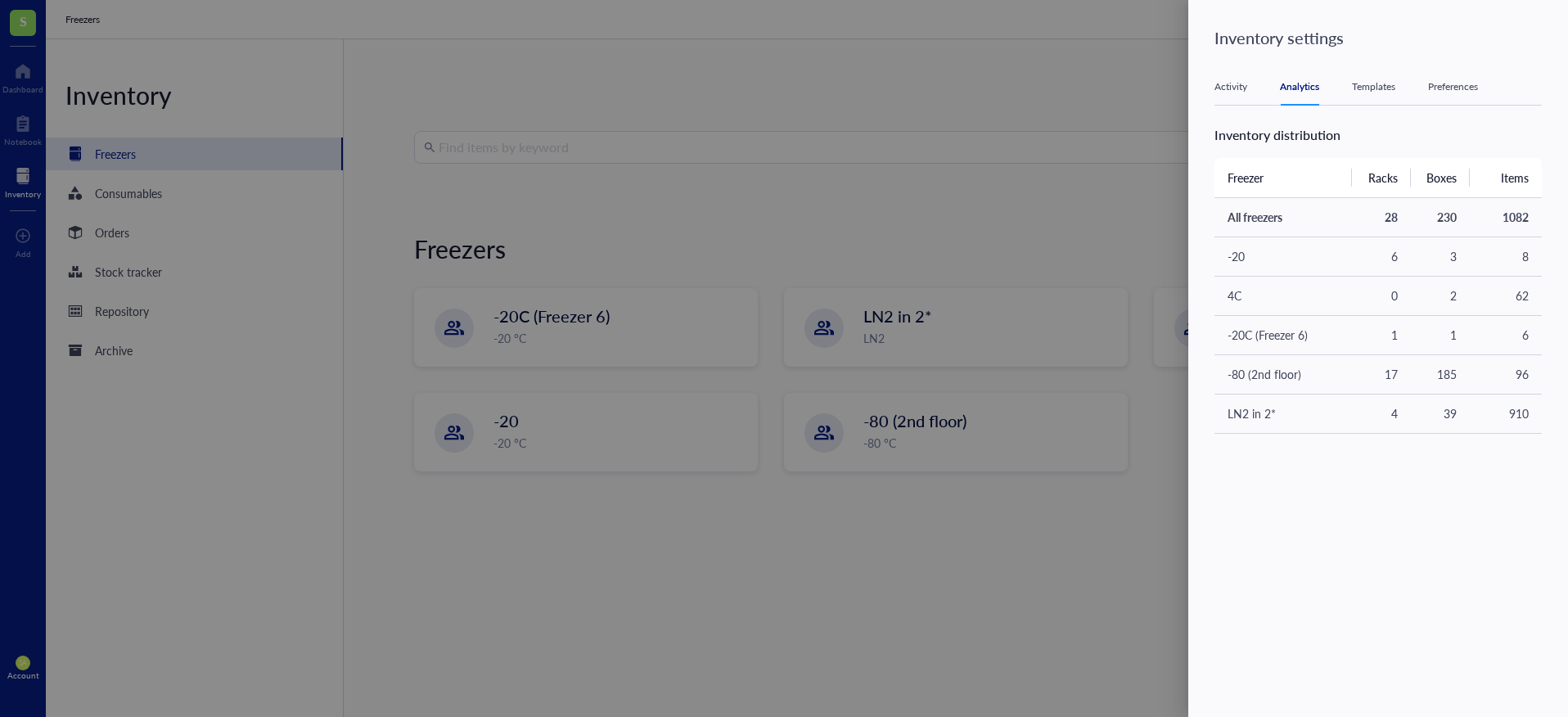
click at [1178, 82] on div "Activity" at bounding box center [1231, 87] width 33 height 16
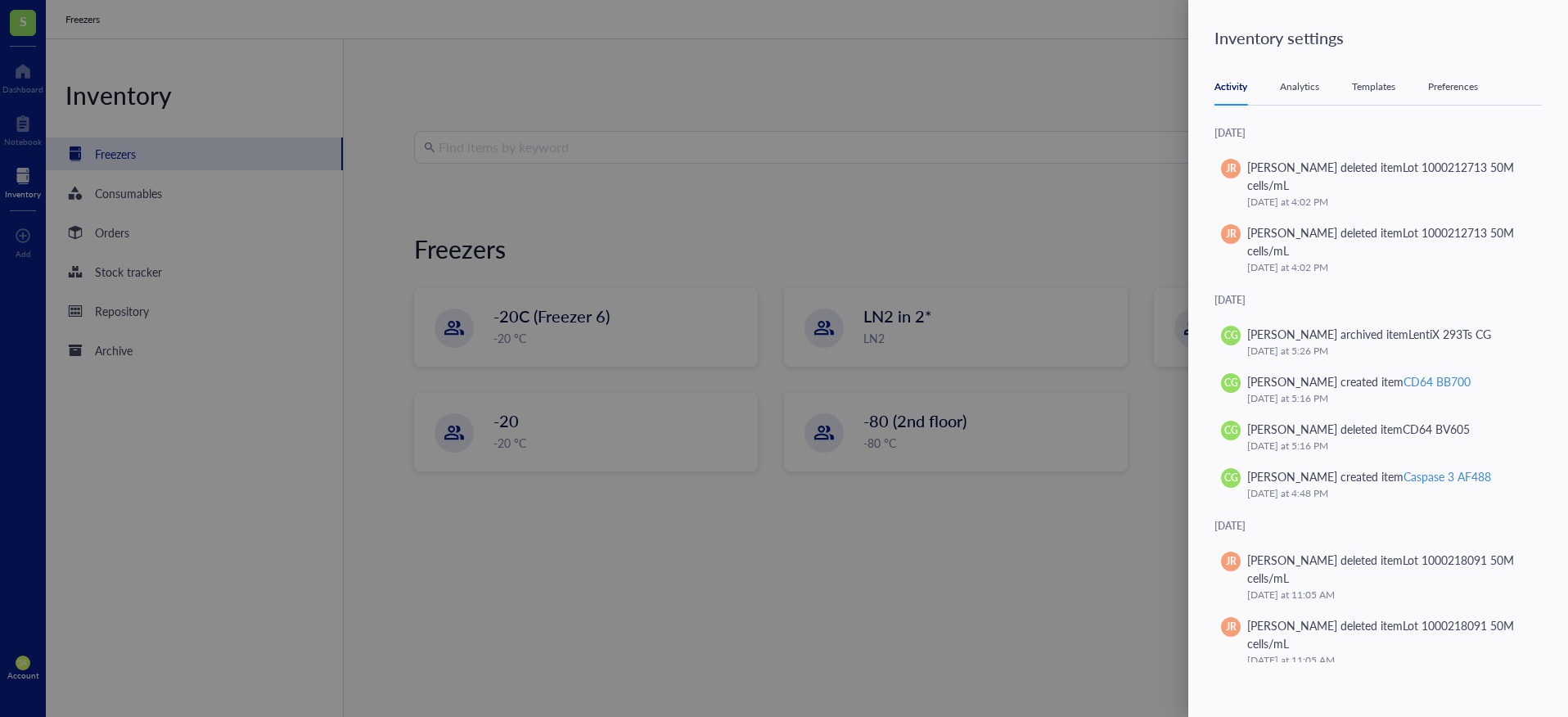
click at [949, 169] on div at bounding box center [784, 358] width 1568 height 717
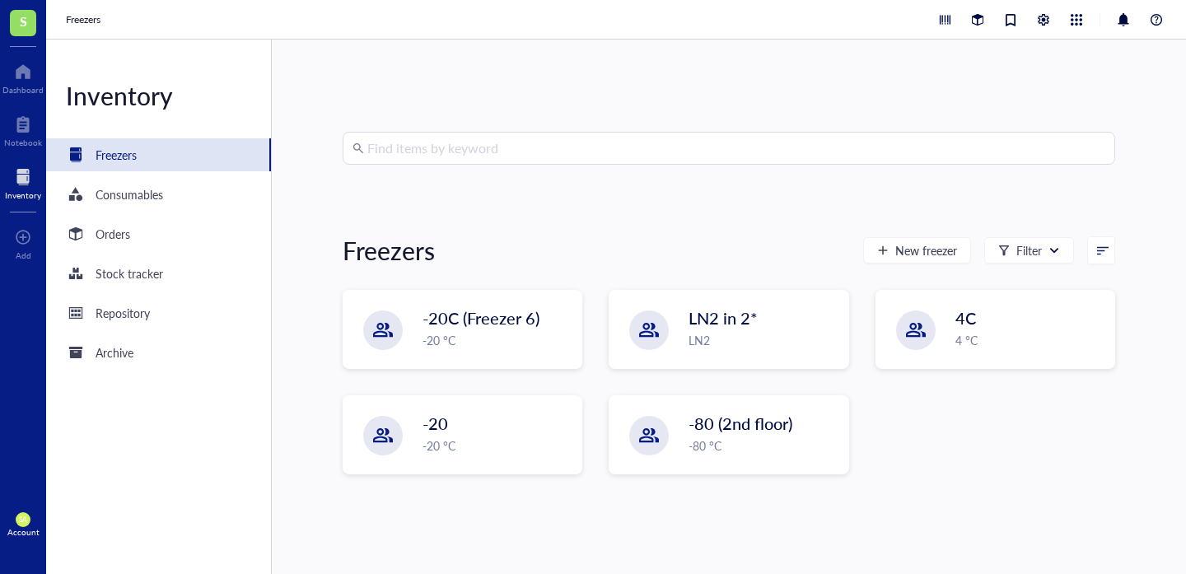
click at [640, 111] on div "Find items by keyword Freezers New freezer Filter -20C (Freezer 6) -20 °C LN2 i…" at bounding box center [729, 307] width 914 height 534
